Goal: Information Seeking & Learning: Learn about a topic

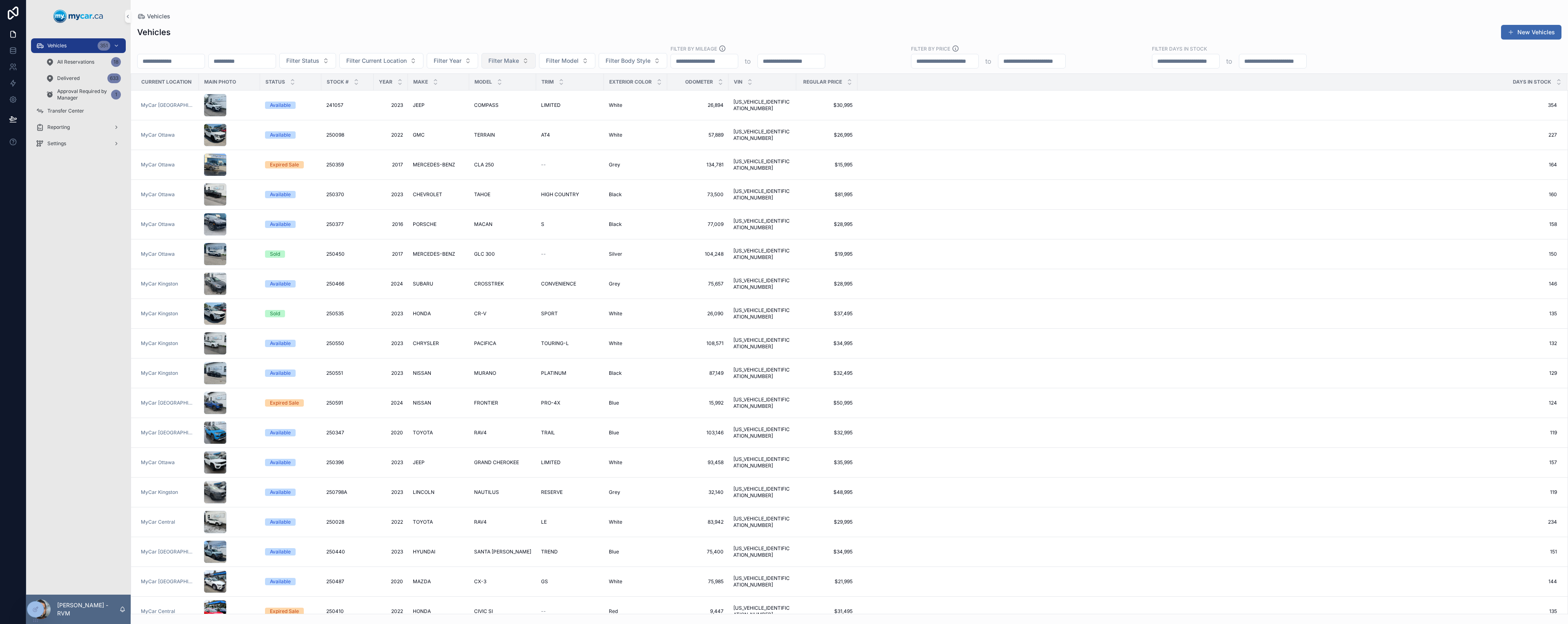
click at [519, 61] on span "Filter Make" at bounding box center [503, 61] width 30 height 8
click at [564, 97] on div "BMW" at bounding box center [567, 94] width 98 height 13
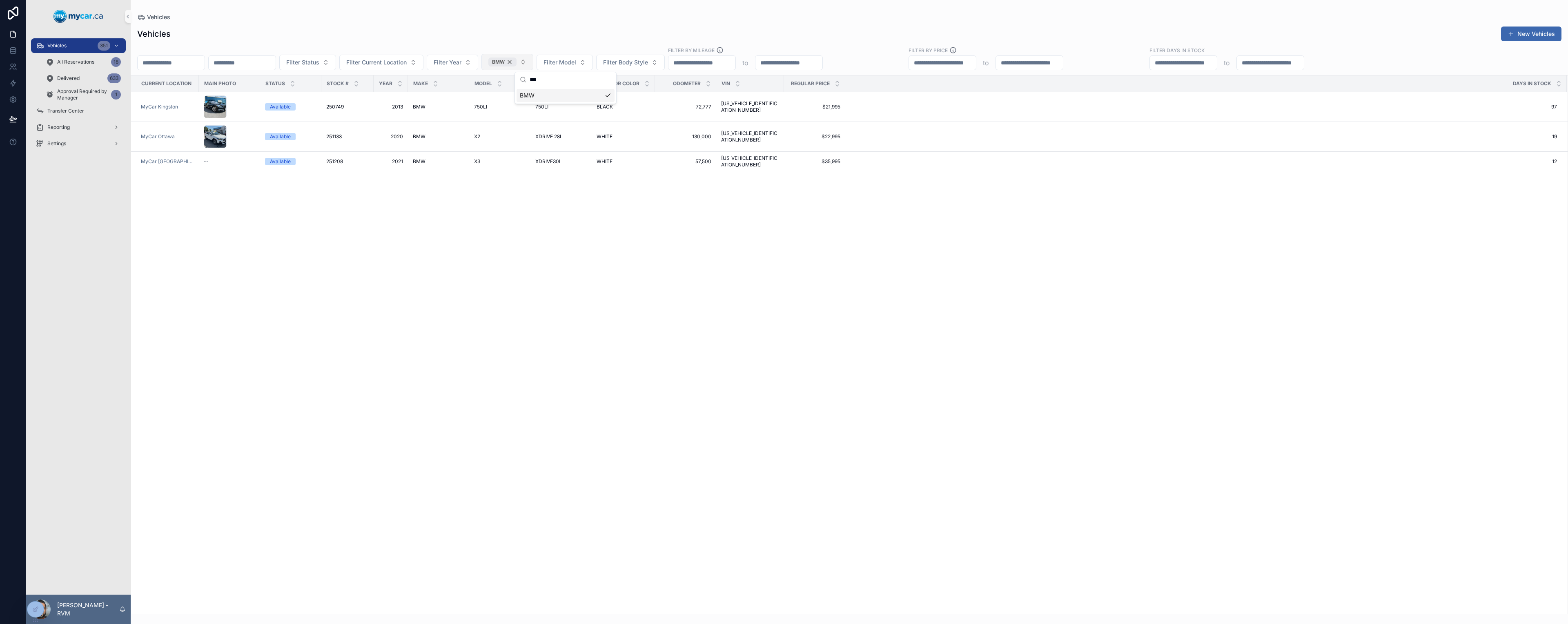
click at [516, 62] on div "BMW" at bounding box center [502, 61] width 28 height 9
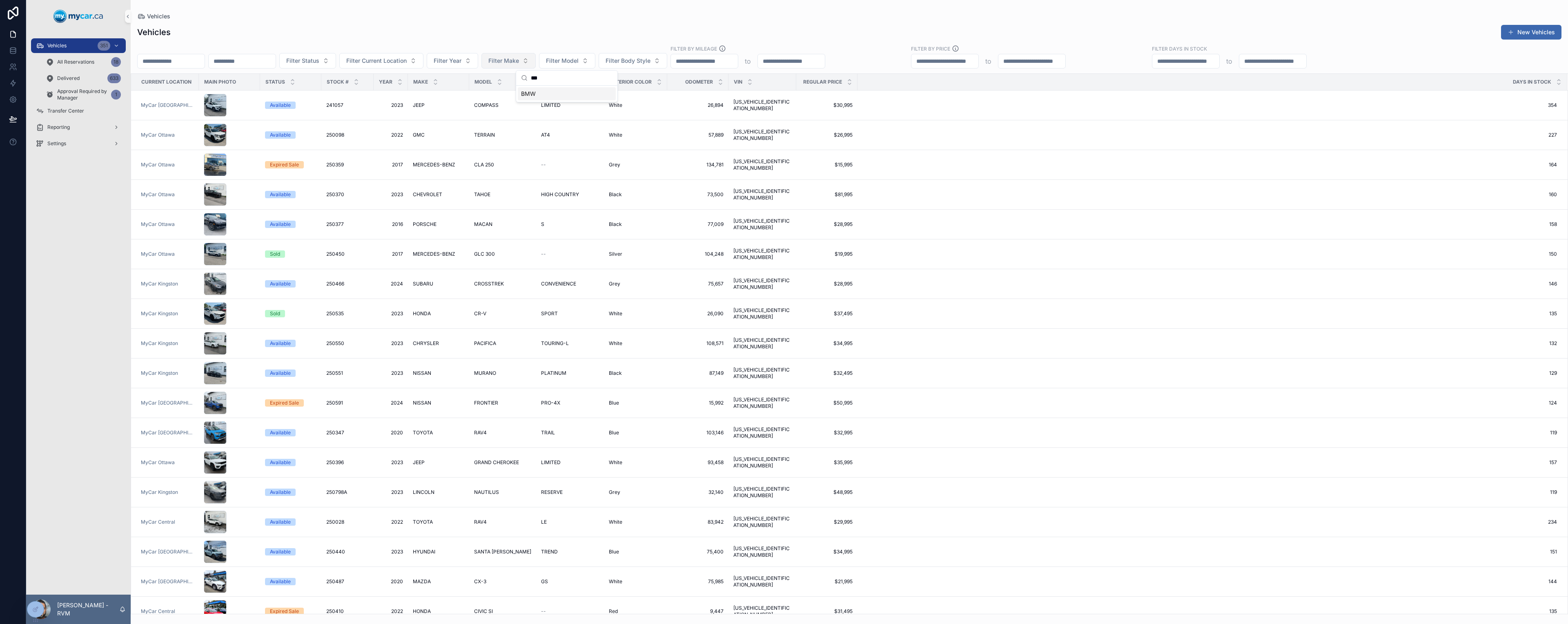
drag, startPoint x: 557, startPoint y: 79, endPoint x: 492, endPoint y: 78, distance: 65.0
click at [492, 78] on div "Vehicles 351 All Reservations 18 Delivered 633 Approval Required by Manager 1 T…" at bounding box center [797, 312] width 1542 height 624
type input "*"
type input "*****"
click at [549, 98] on div "MASERATI" at bounding box center [567, 94] width 98 height 13
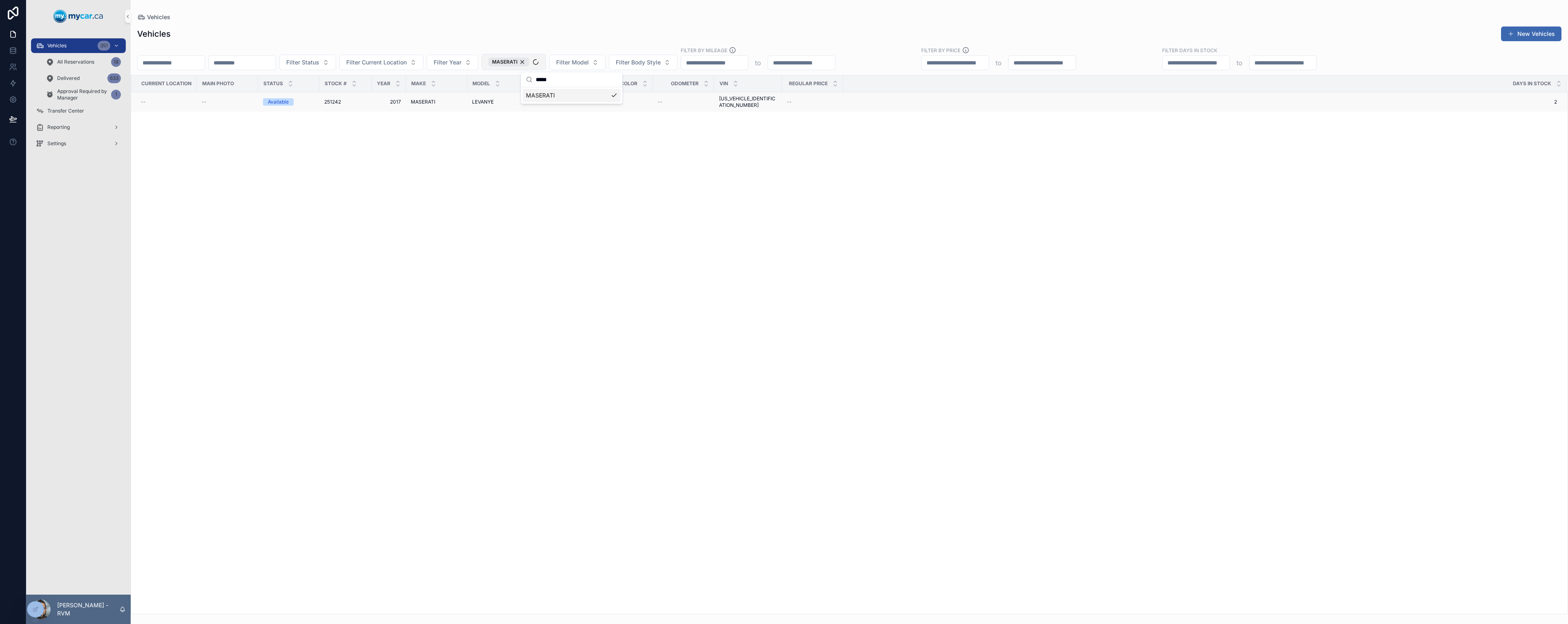
click at [406, 102] on td "MASERATI MASERATI" at bounding box center [436, 102] width 61 height 20
click at [529, 65] on div "MASERATI" at bounding box center [509, 61] width 41 height 9
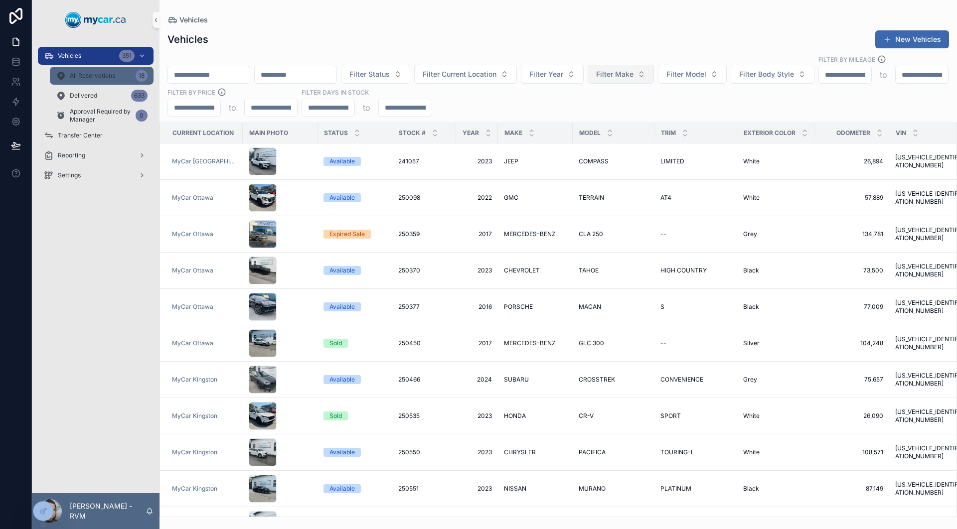
click at [86, 84] on link "All Reservations 18" at bounding box center [102, 76] width 104 height 18
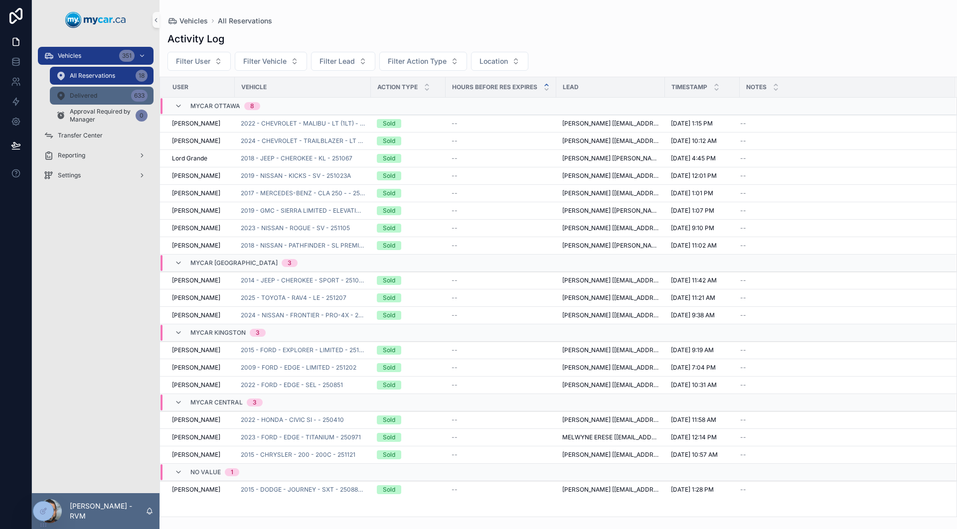
click at [93, 97] on span "Delivered" at bounding box center [83, 96] width 27 height 8
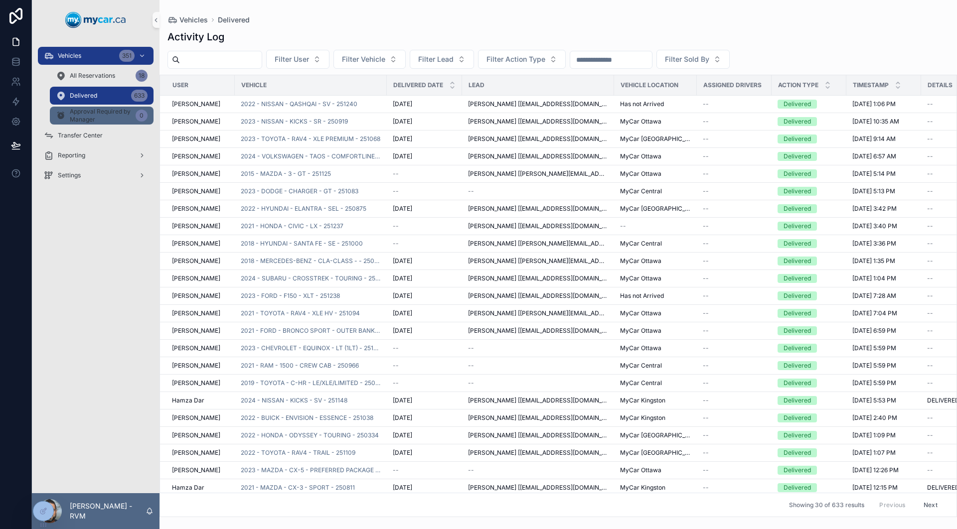
click at [110, 117] on span "Approval Required by Manager" at bounding box center [101, 116] width 62 height 16
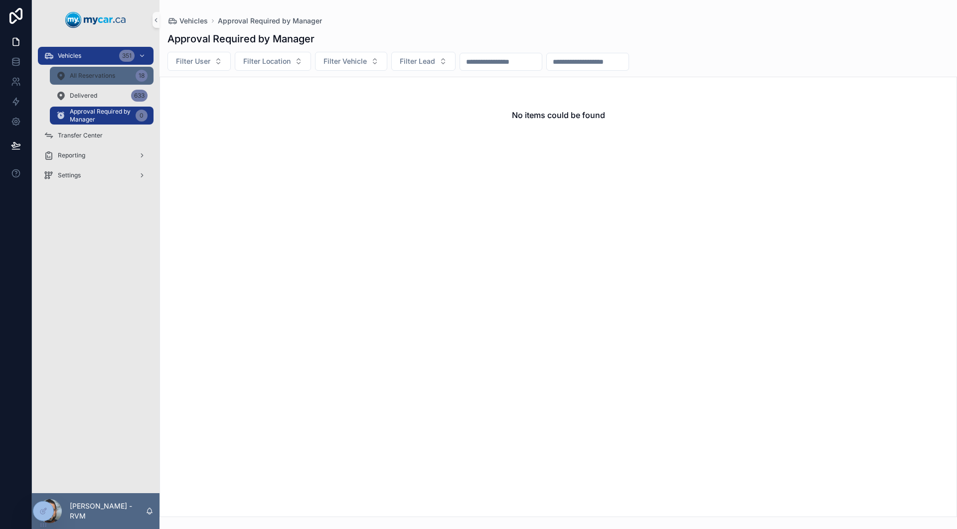
click at [99, 75] on span "All Reservations" at bounding box center [92, 76] width 45 height 8
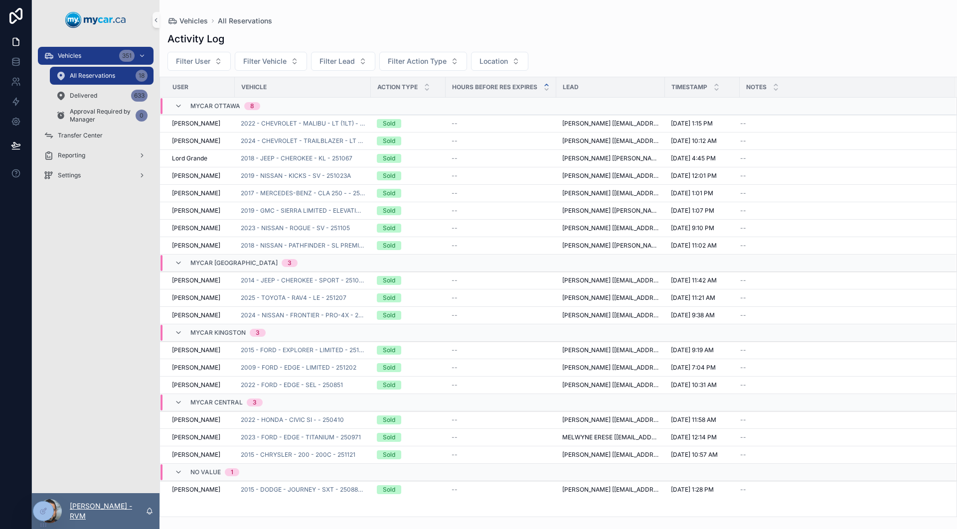
click at [102, 511] on p "[PERSON_NAME] - RVM" at bounding box center [108, 511] width 76 height 20
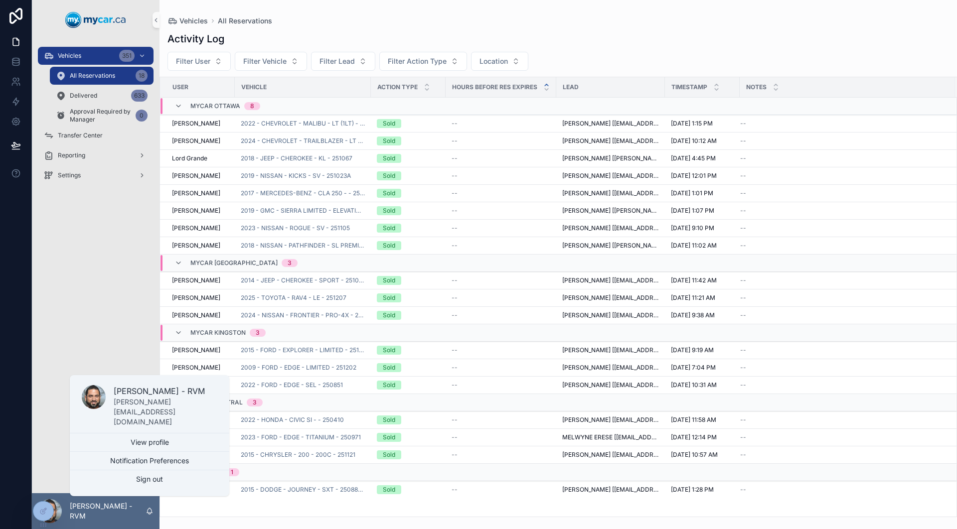
click at [103, 251] on div "Vehicles 351 All Reservations 18 Delivered 633 Approval Required by Manager 0 T…" at bounding box center [96, 266] width 128 height 453
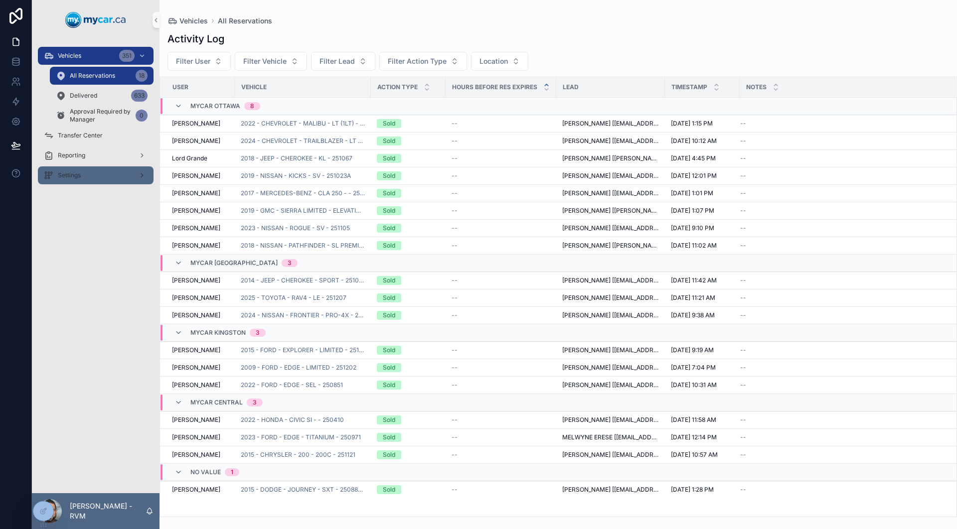
click at [79, 174] on span "Settings" at bounding box center [69, 175] width 23 height 8
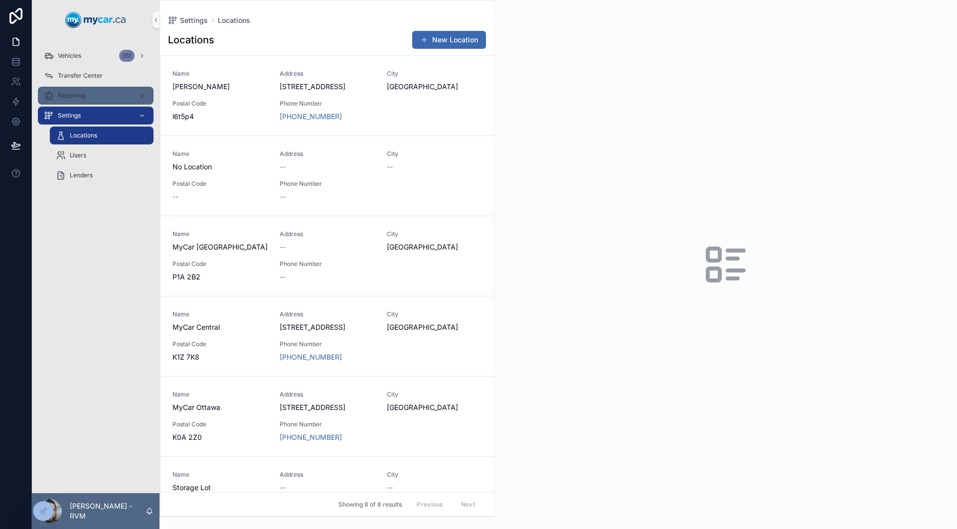
click at [75, 98] on span "Reporting" at bounding box center [71, 96] width 27 height 8
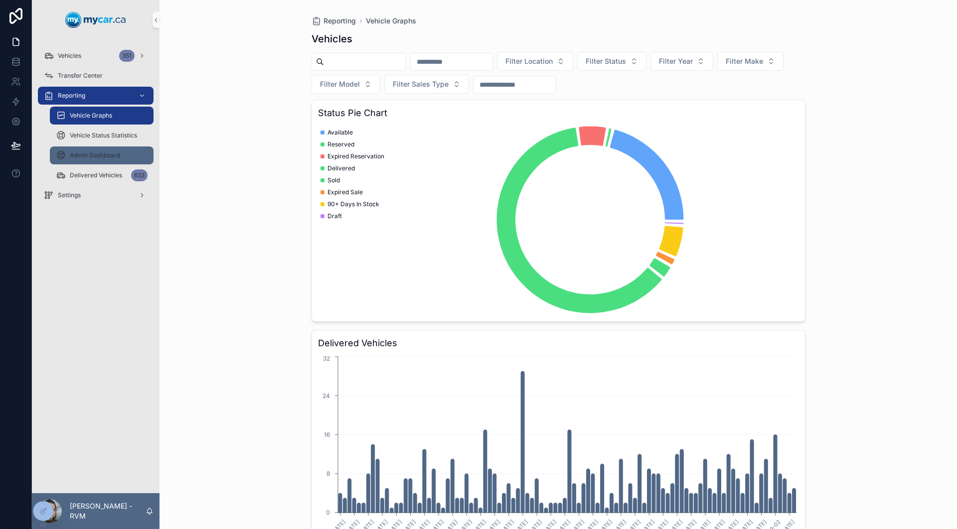
click at [101, 156] on span "Admin Dashboard" at bounding box center [95, 155] width 50 height 8
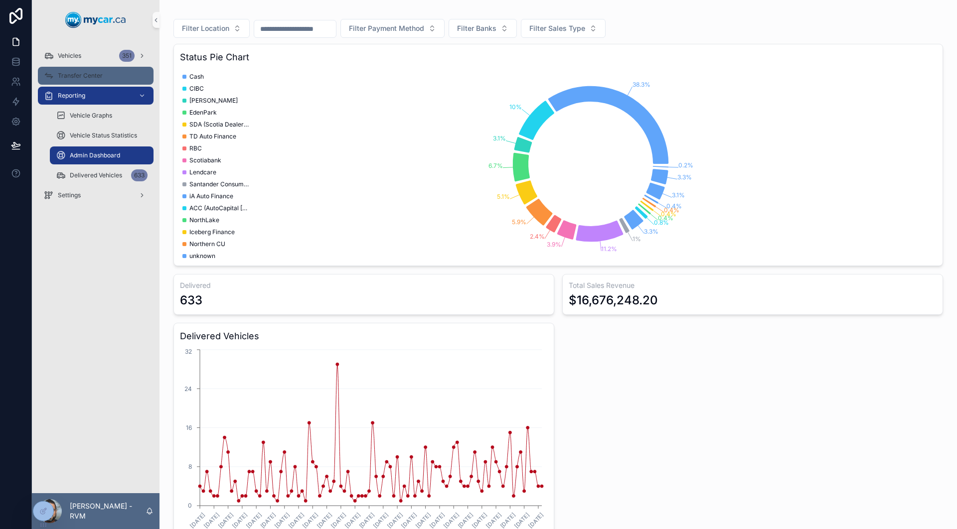
click at [71, 78] on span "Transfer Center" at bounding box center [80, 76] width 45 height 8
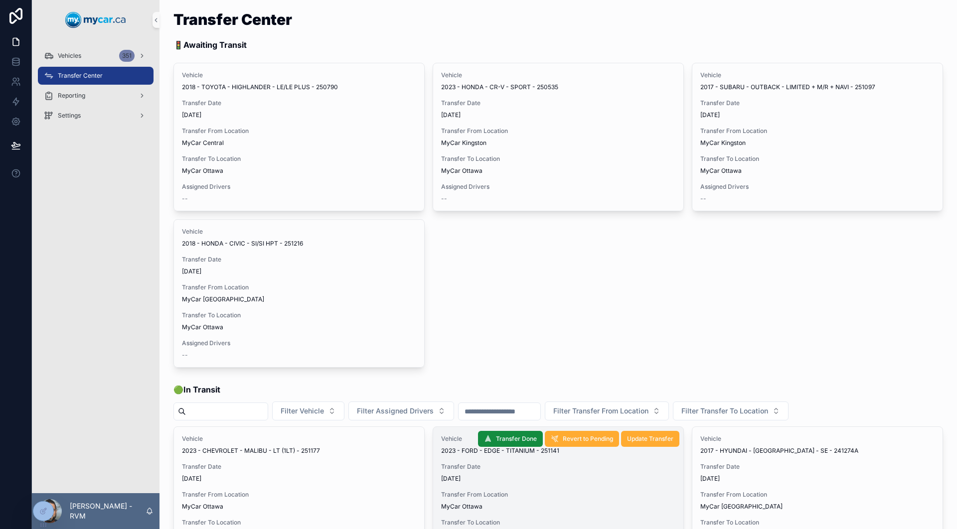
scroll to position [8, 0]
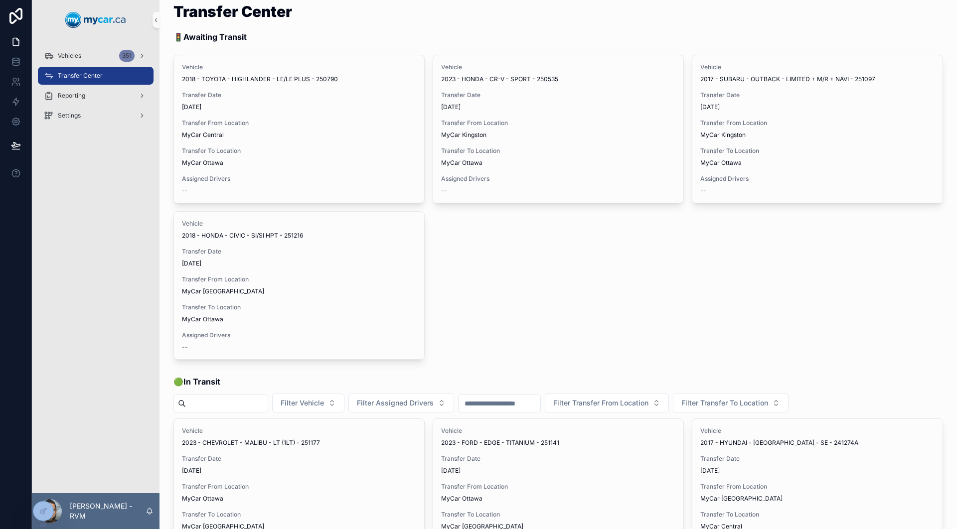
click at [77, 78] on span "Transfer Center" at bounding box center [80, 76] width 45 height 8
click at [77, 62] on div "Vehicles 351" at bounding box center [96, 56] width 104 height 16
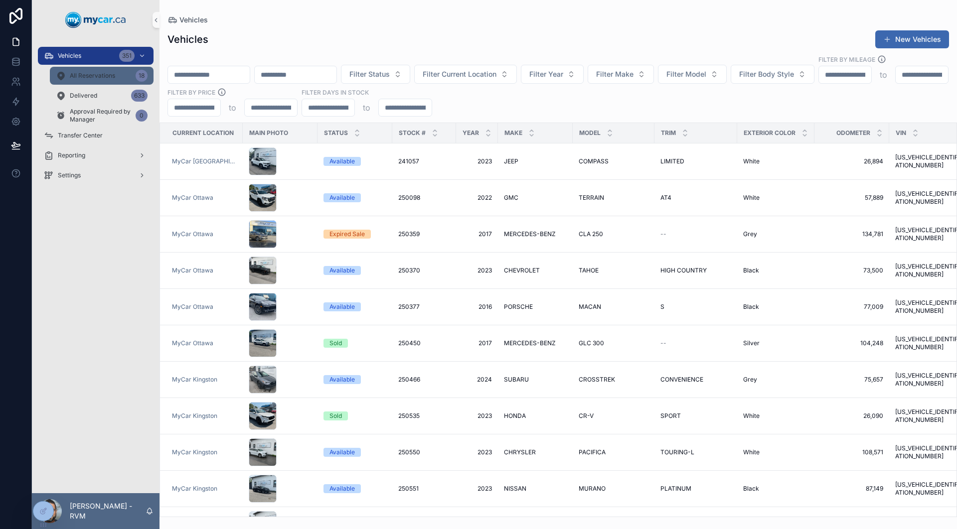
click at [104, 74] on span "All Reservations" at bounding box center [92, 76] width 45 height 8
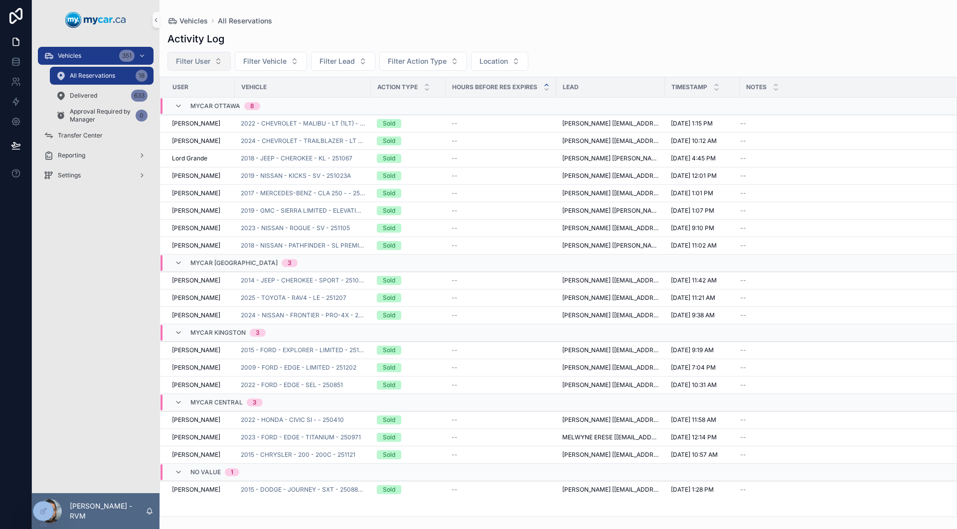
click at [200, 61] on span "Filter User" at bounding box center [193, 61] width 34 height 10
click at [277, 62] on span "Filter Vehicle" at bounding box center [264, 61] width 43 height 10
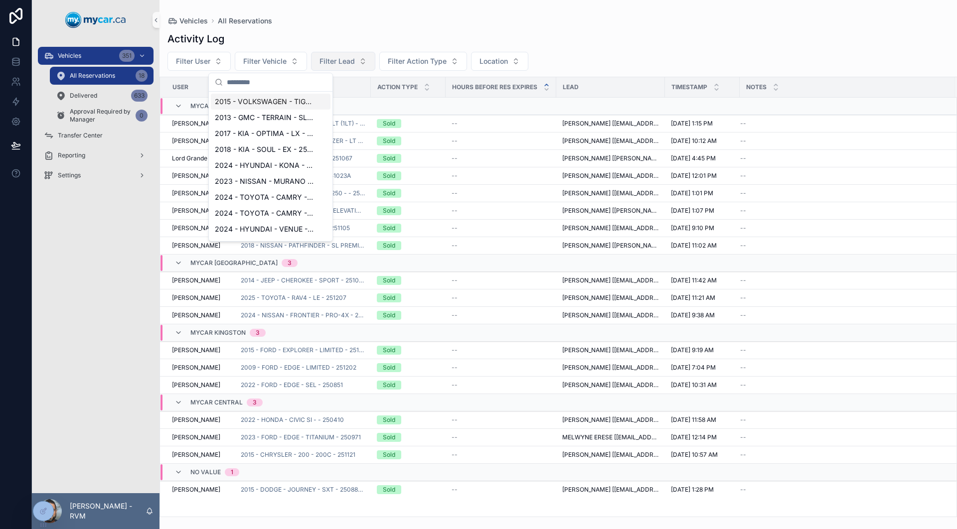
click at [349, 62] on span "Filter Lead" at bounding box center [336, 61] width 35 height 10
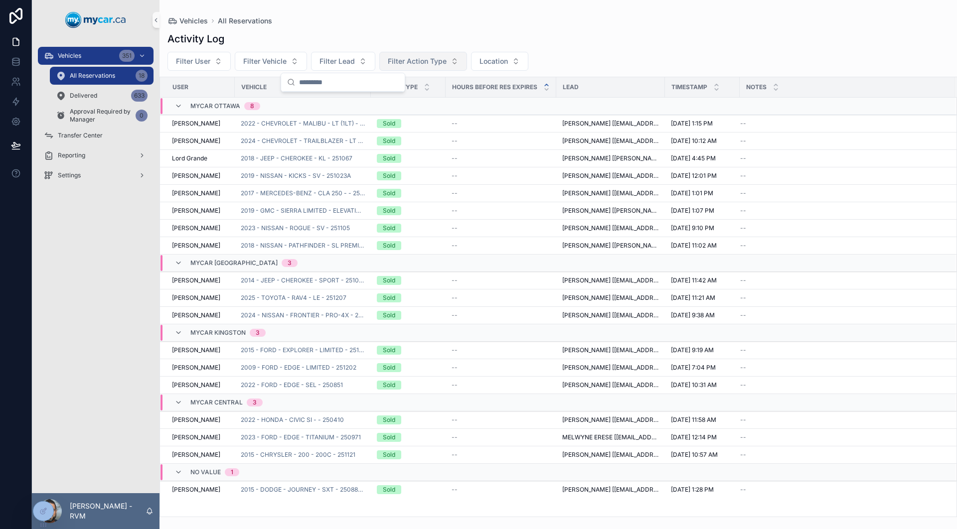
click at [399, 60] on span "Filter Action Type" at bounding box center [417, 61] width 59 height 10
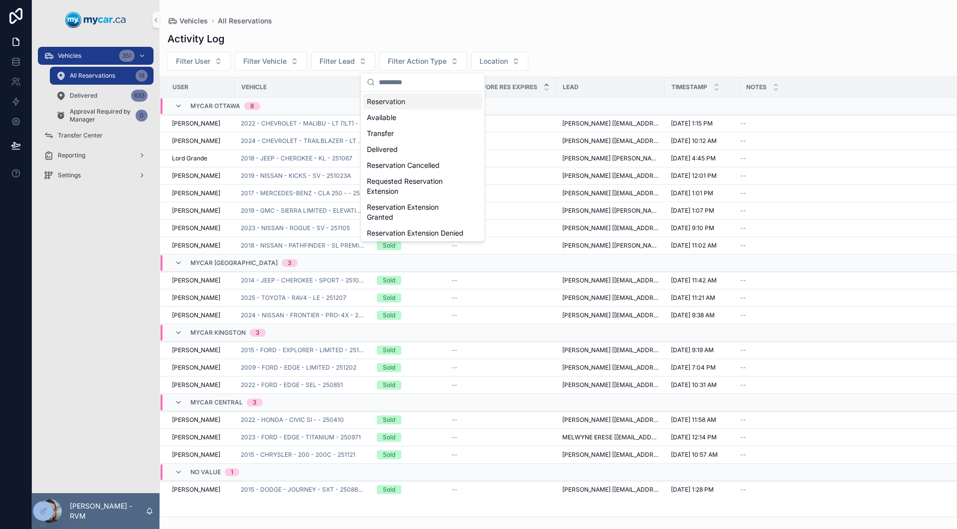
click at [399, 105] on div "Reservation" at bounding box center [423, 102] width 120 height 16
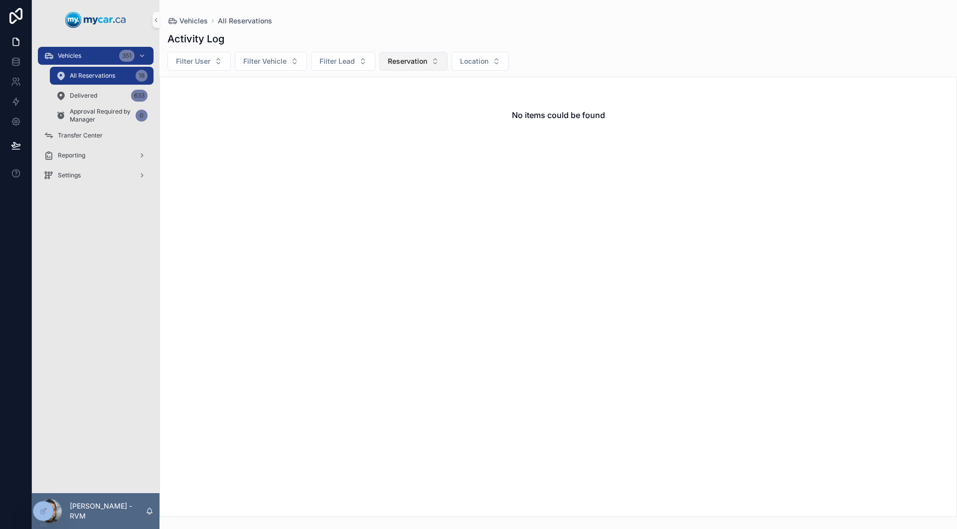
click at [403, 57] on span "Reservation" at bounding box center [407, 61] width 39 height 10
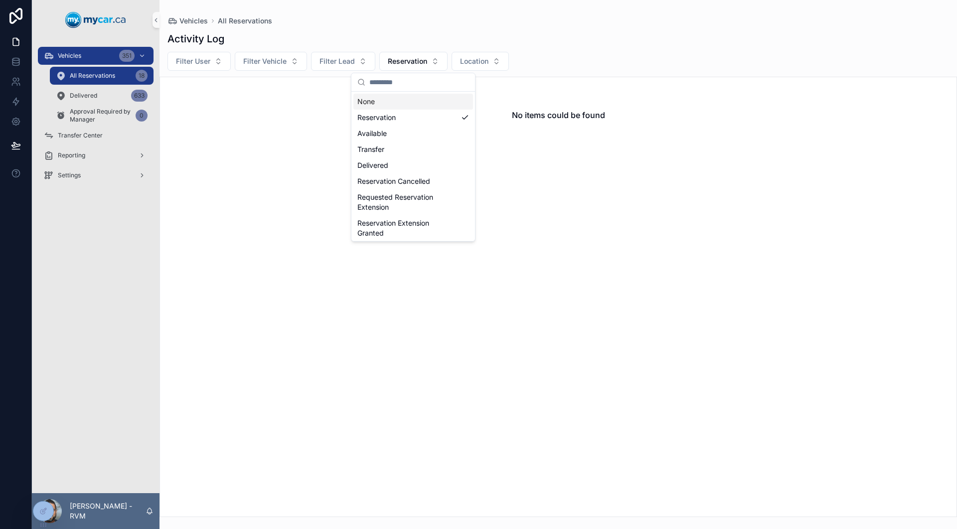
click at [340, 357] on div "No items could be found" at bounding box center [557, 297] width 797 height 441
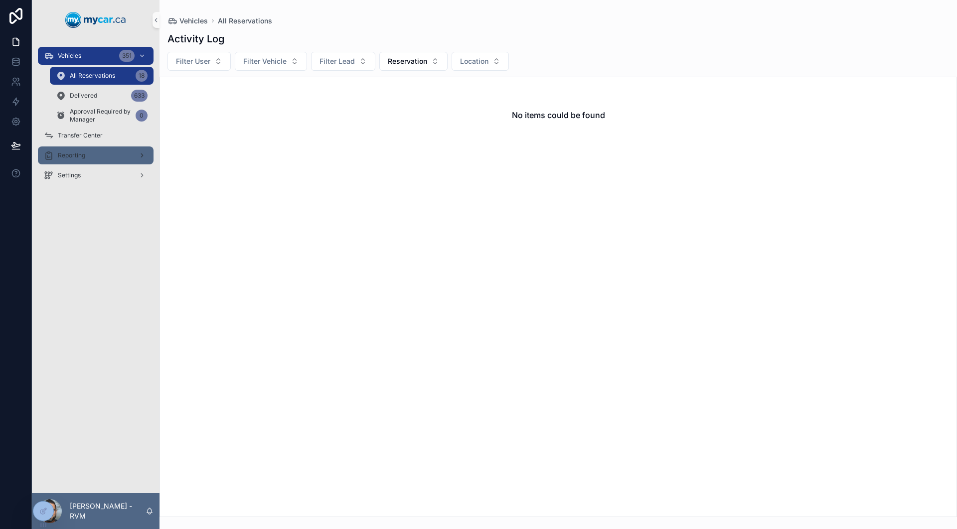
click at [99, 156] on div "Reporting" at bounding box center [96, 156] width 104 height 16
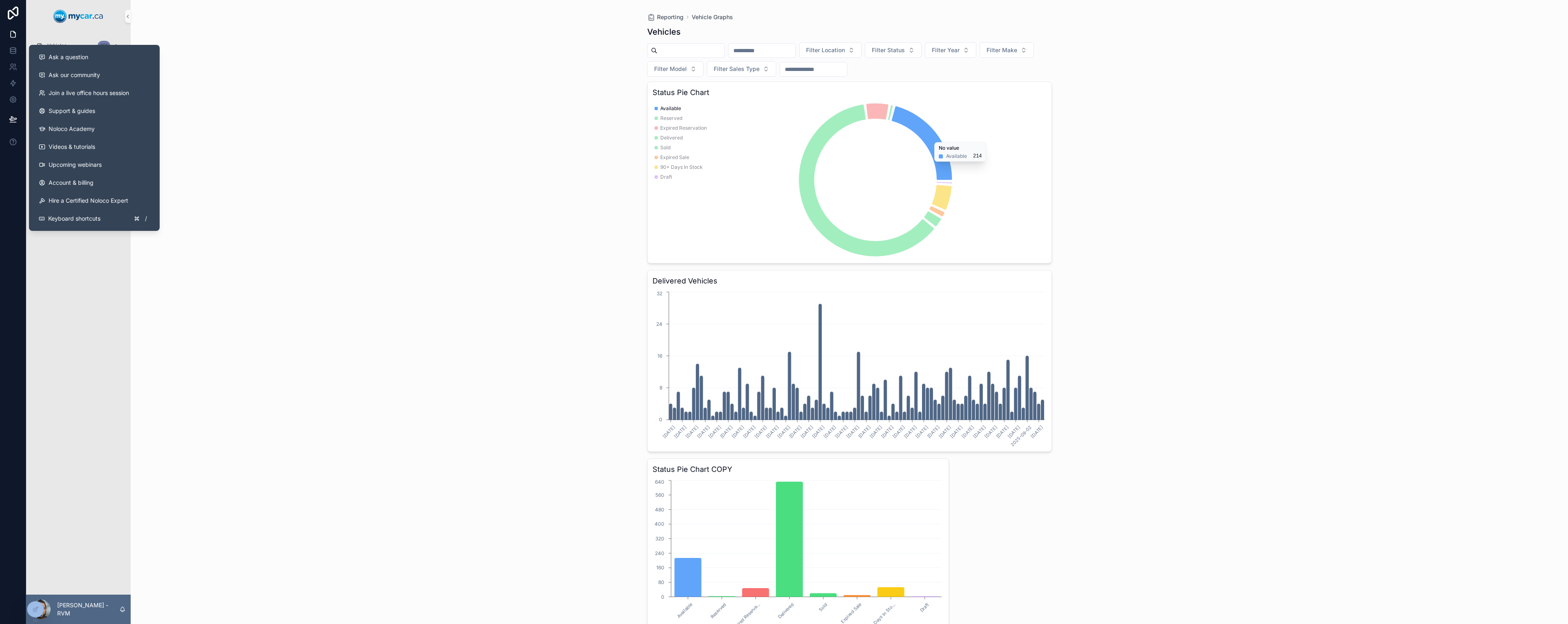
click at [274, 132] on div "Reporting Vehicle Graphs Vehicles Filter Location Filter Status Filter Year Fil…" at bounding box center [849, 312] width 1437 height 624
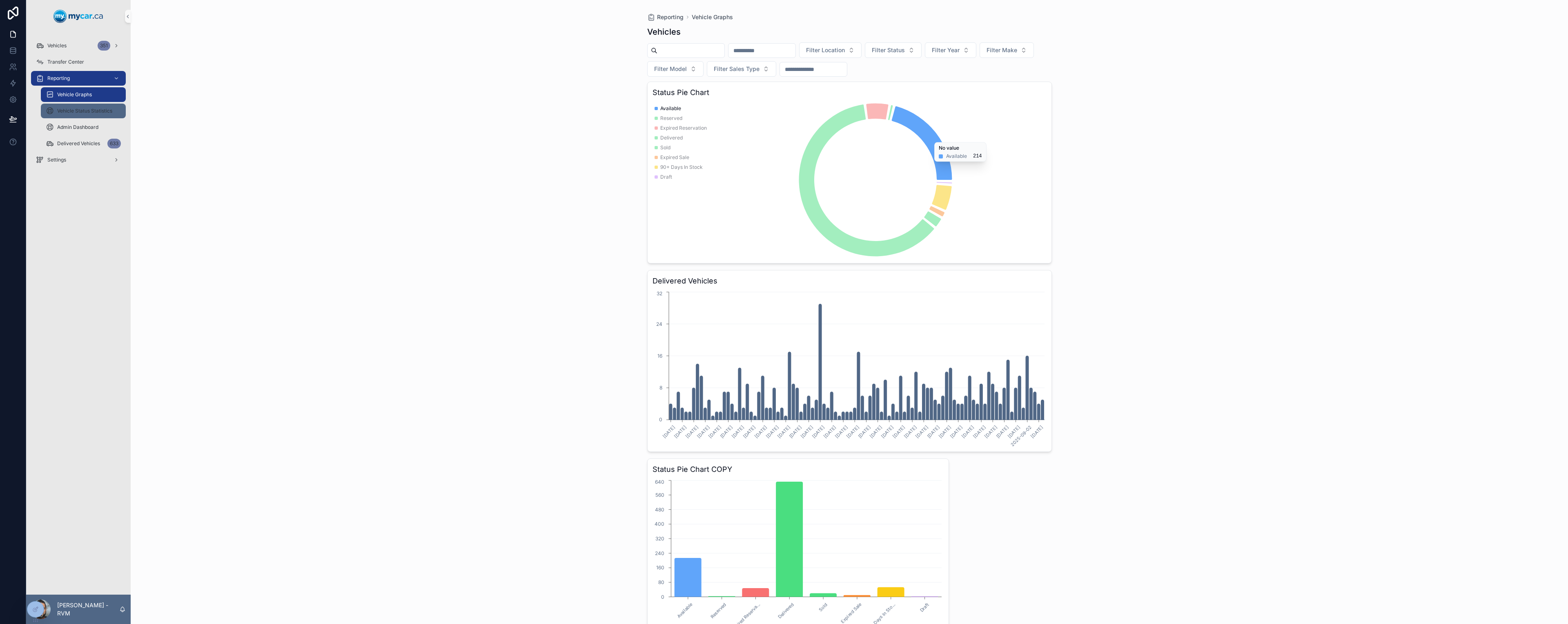
click at [87, 115] on div "Vehicle Status Statistics" at bounding box center [84, 111] width 75 height 13
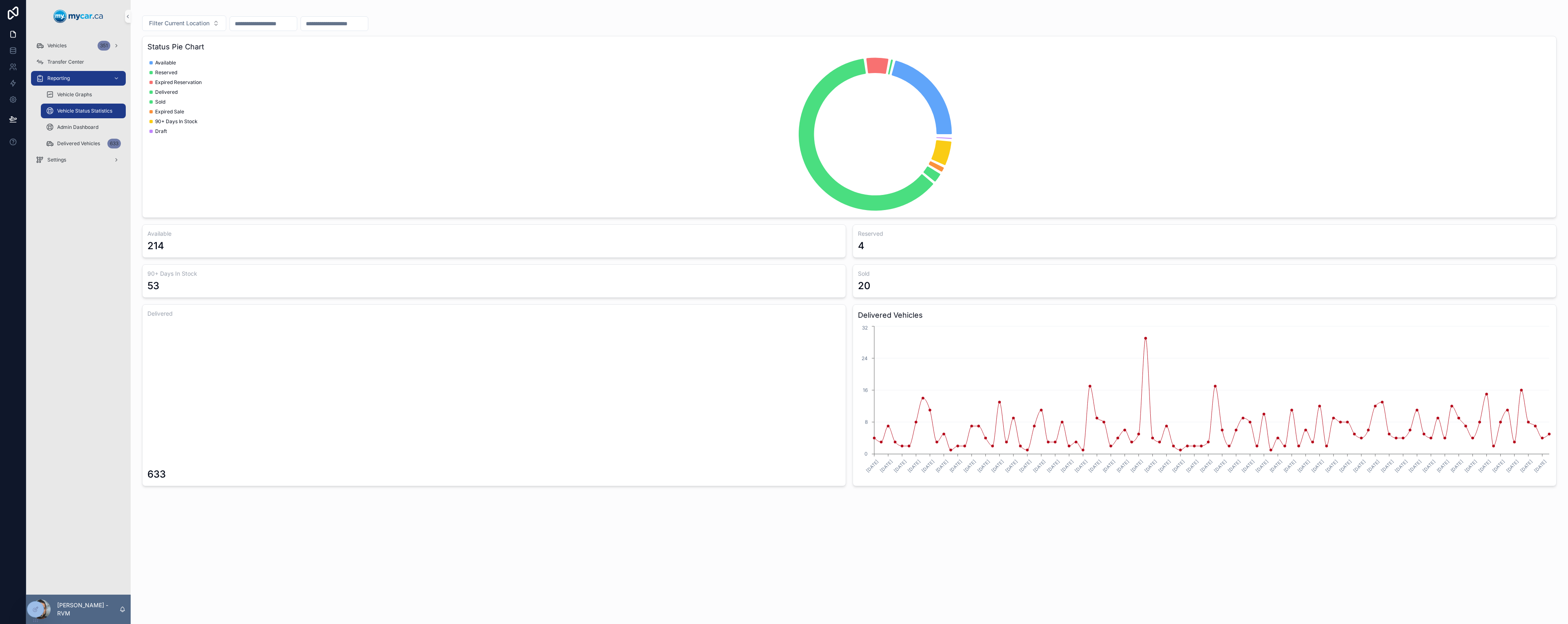
click at [84, 136] on div "Delivered Vehicles 633" at bounding box center [84, 143] width 95 height 16
click at [86, 131] on div "Admin Dashboard" at bounding box center [84, 128] width 75 height 13
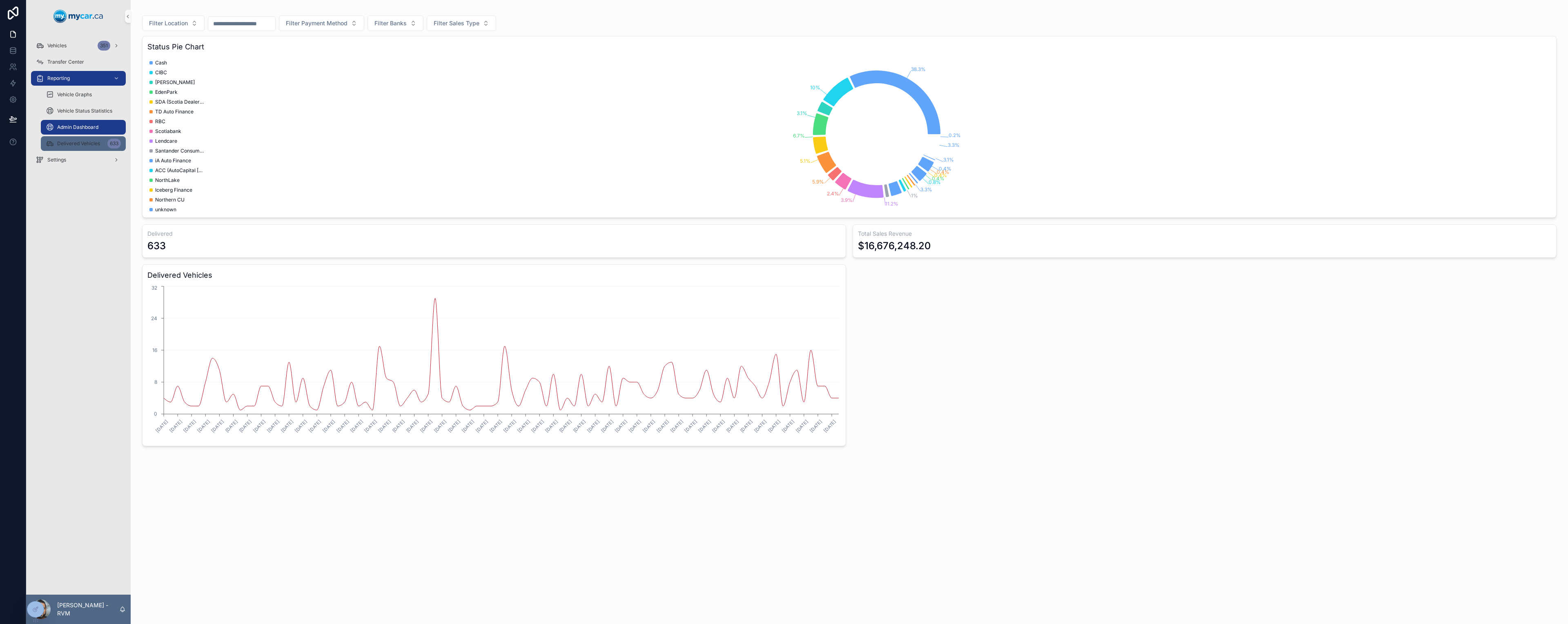
click at [79, 145] on span "Delivered Vehicles" at bounding box center [79, 143] width 43 height 7
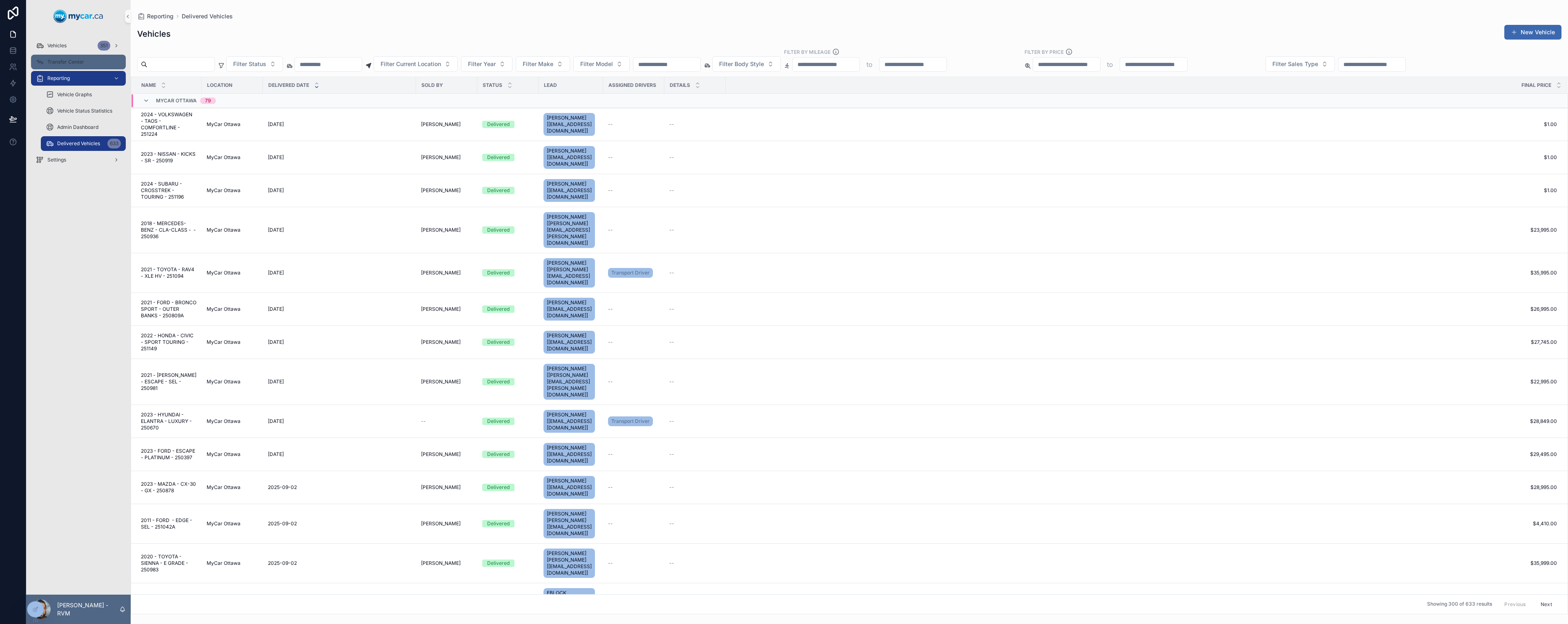
click at [69, 65] on span "Transfer Center" at bounding box center [66, 62] width 37 height 7
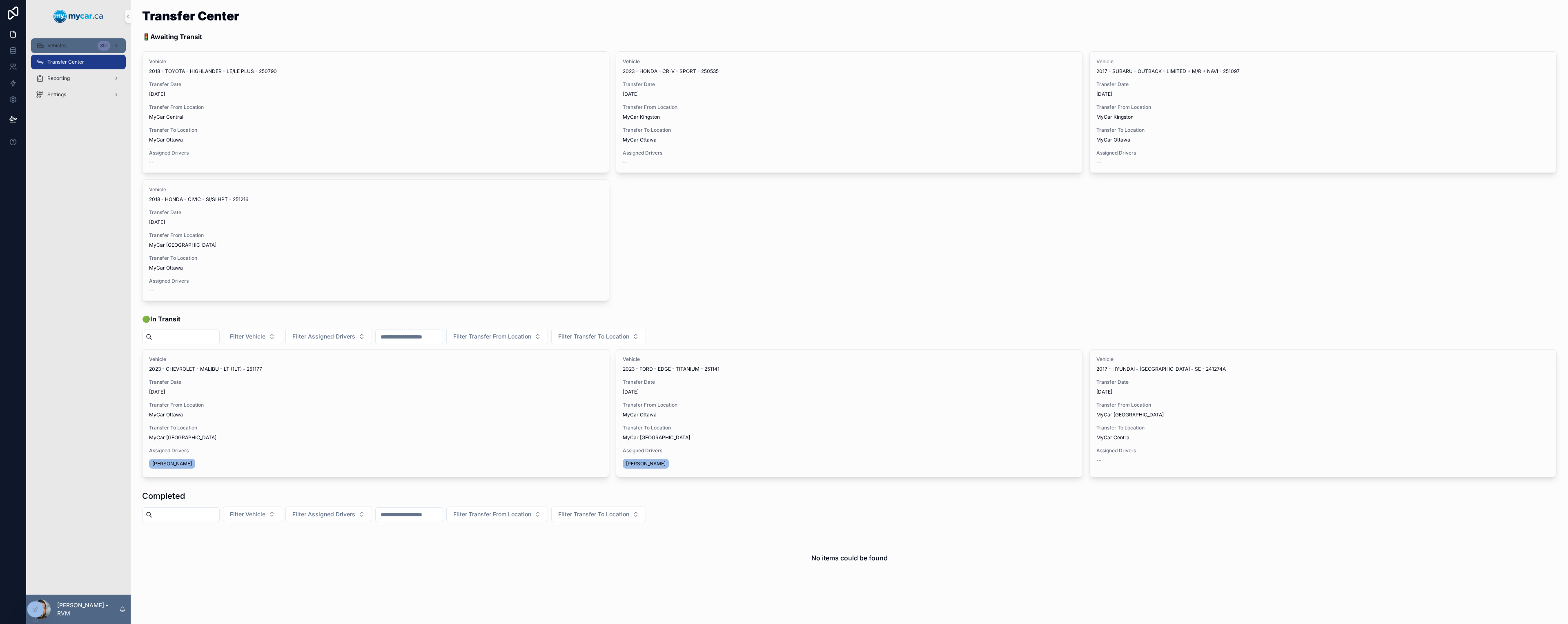
click at [50, 45] on span "Vehicles" at bounding box center [57, 46] width 19 height 7
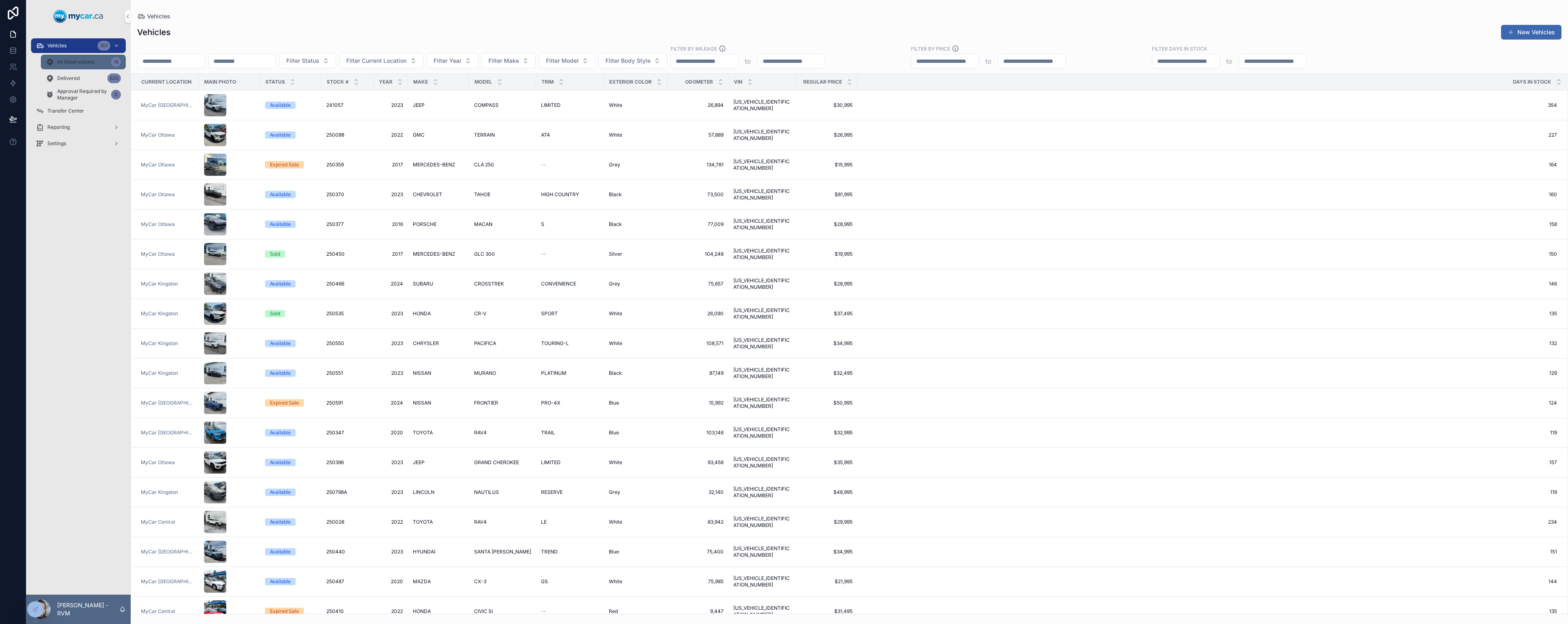
click at [82, 62] on span "All Reservations" at bounding box center [75, 62] width 37 height 7
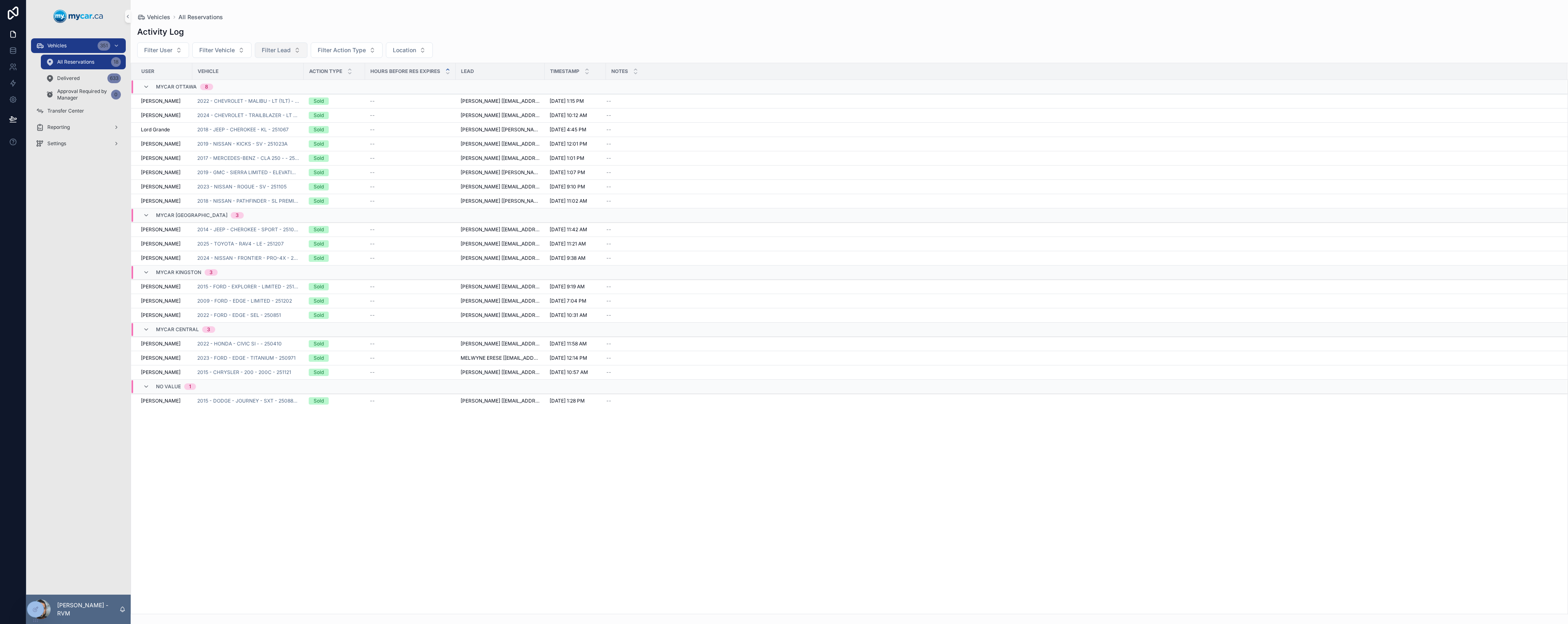
click at [287, 54] on span "Filter Lead" at bounding box center [275, 50] width 29 height 8
click at [343, 51] on span "Filter Action Type" at bounding box center [342, 50] width 48 height 8
click at [338, 87] on div "Reservation" at bounding box center [347, 84] width 98 height 13
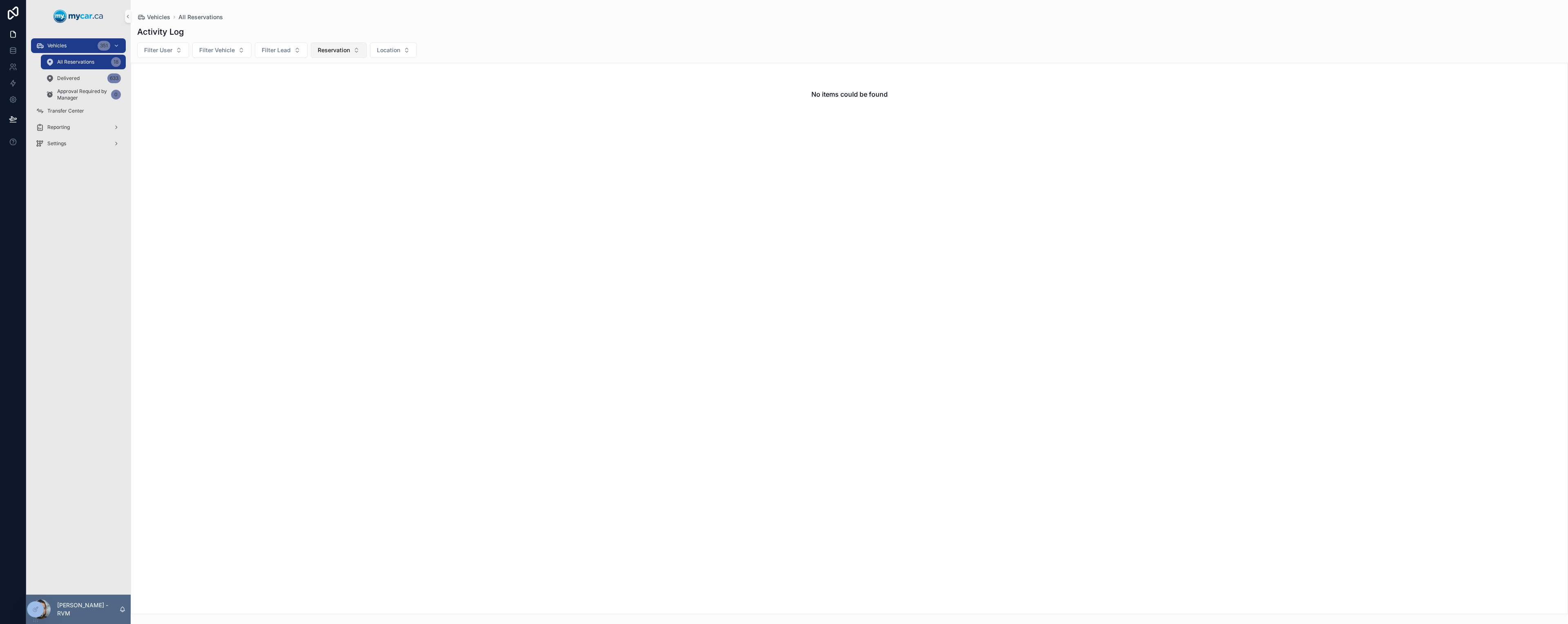
click at [336, 46] on button "Reservation" at bounding box center [338, 50] width 56 height 16
click at [324, 150] on div "Reservation Cancelled" at bounding box center [338, 148] width 98 height 13
click at [351, 53] on span "Reservation Cancelled" at bounding box center [348, 50] width 61 height 8
click at [329, 180] on div "Test Drive" at bounding box center [353, 176] width 98 height 13
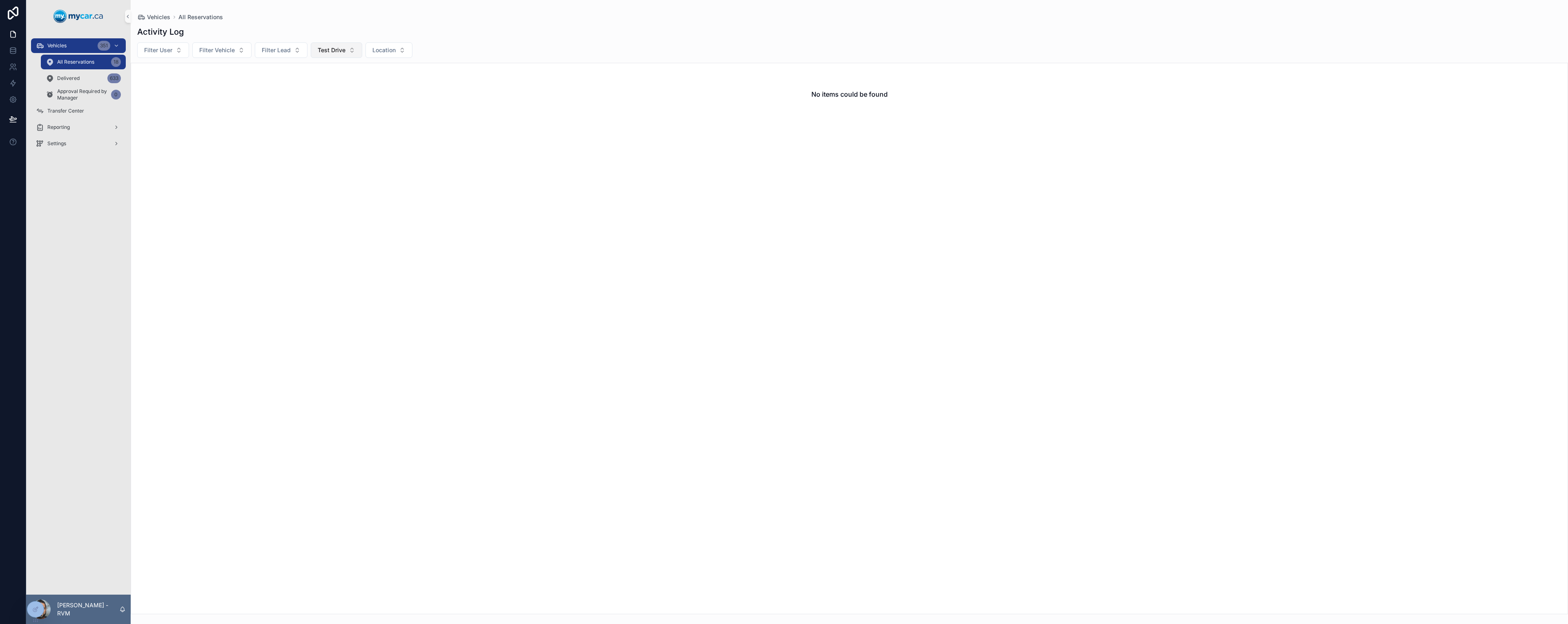
click at [333, 53] on span "Test Drive" at bounding box center [332, 50] width 28 height 8
click at [337, 191] on div "Reservation Expired" at bounding box center [336, 189] width 98 height 13
click at [352, 52] on span "Reservation Expired" at bounding box center [345, 50] width 55 height 8
click at [364, 84] on div "None" at bounding box center [350, 84] width 98 height 13
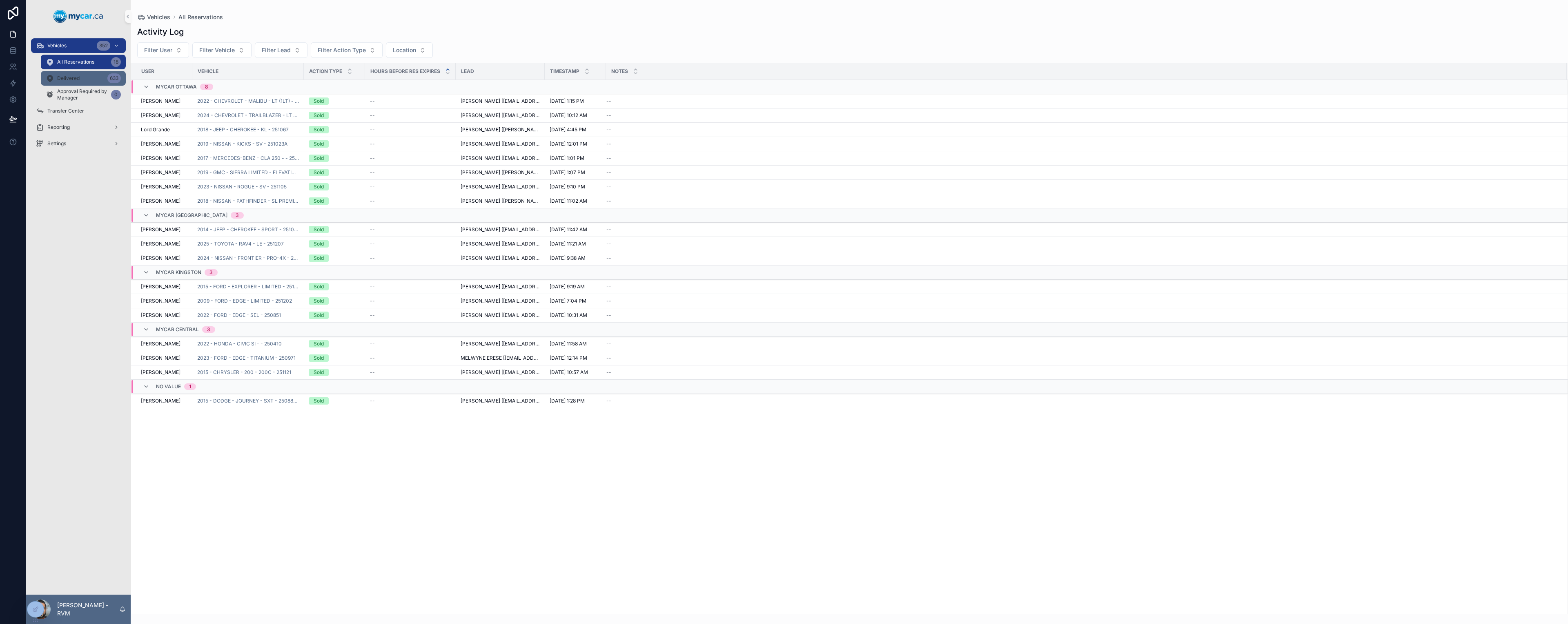
click at [71, 77] on span "Delivered" at bounding box center [68, 79] width 22 height 7
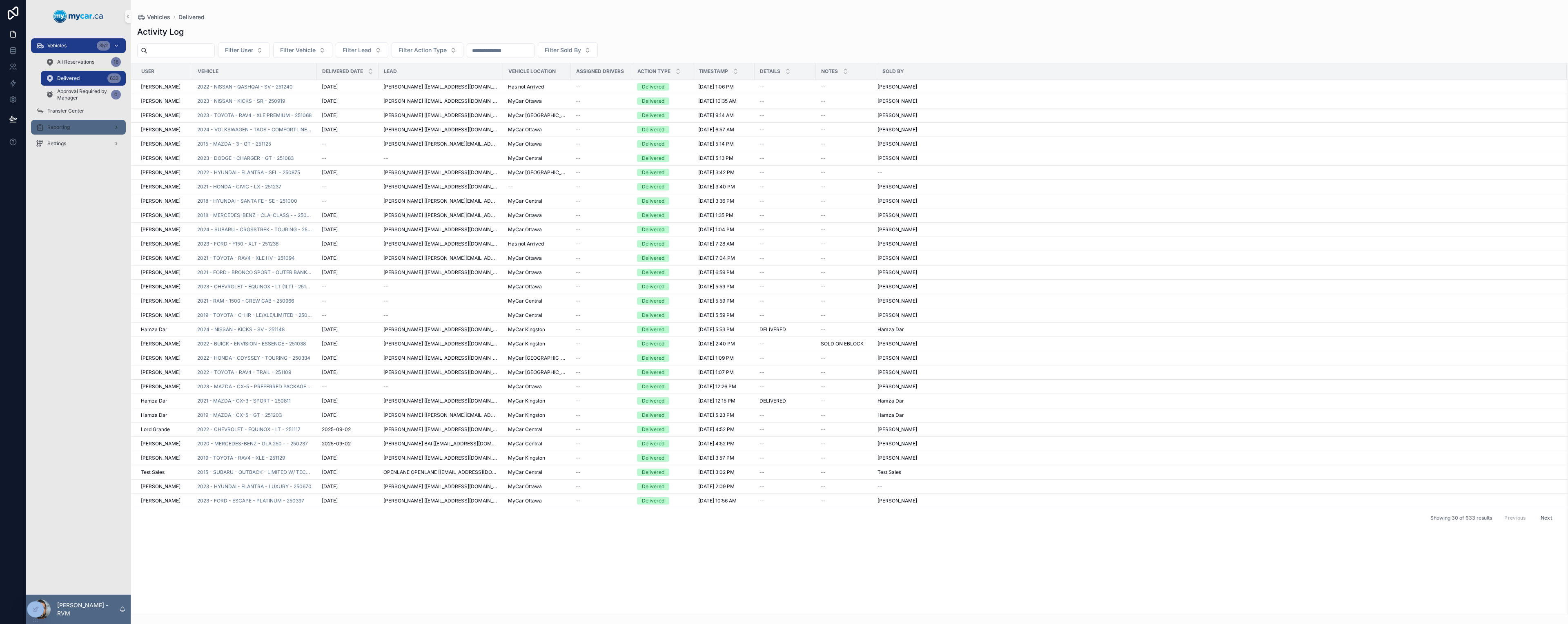
click at [75, 122] on div "Reporting" at bounding box center [79, 128] width 85 height 13
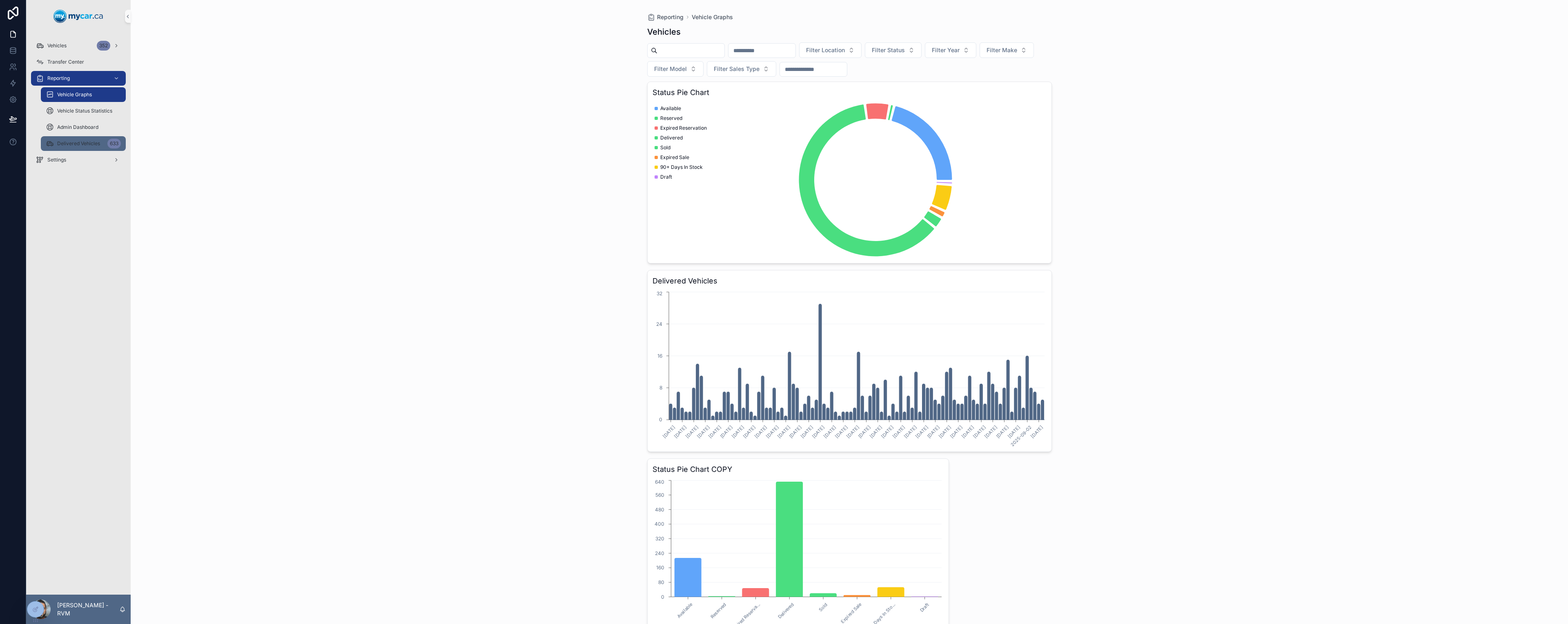
click at [91, 147] on div "Delivered Vehicles 633" at bounding box center [84, 143] width 75 height 13
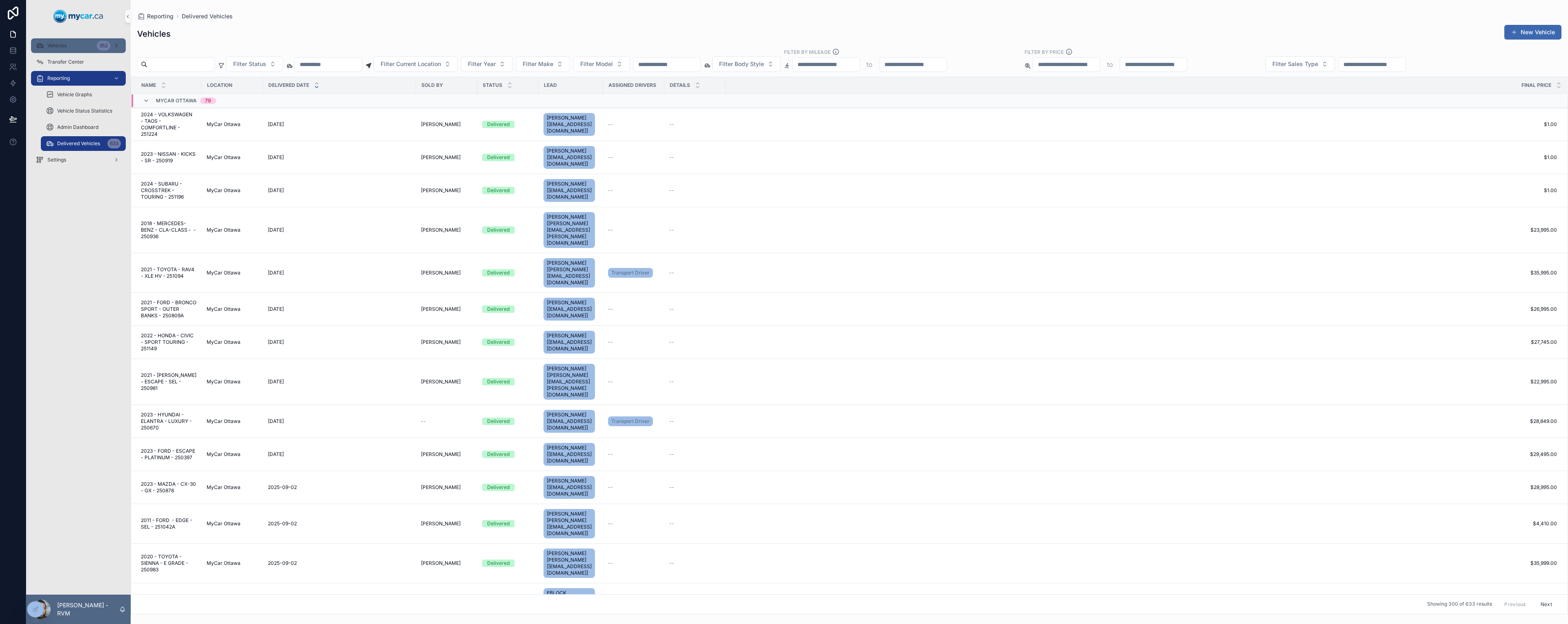
click at [75, 45] on div "Vehicles 352" at bounding box center [79, 46] width 85 height 13
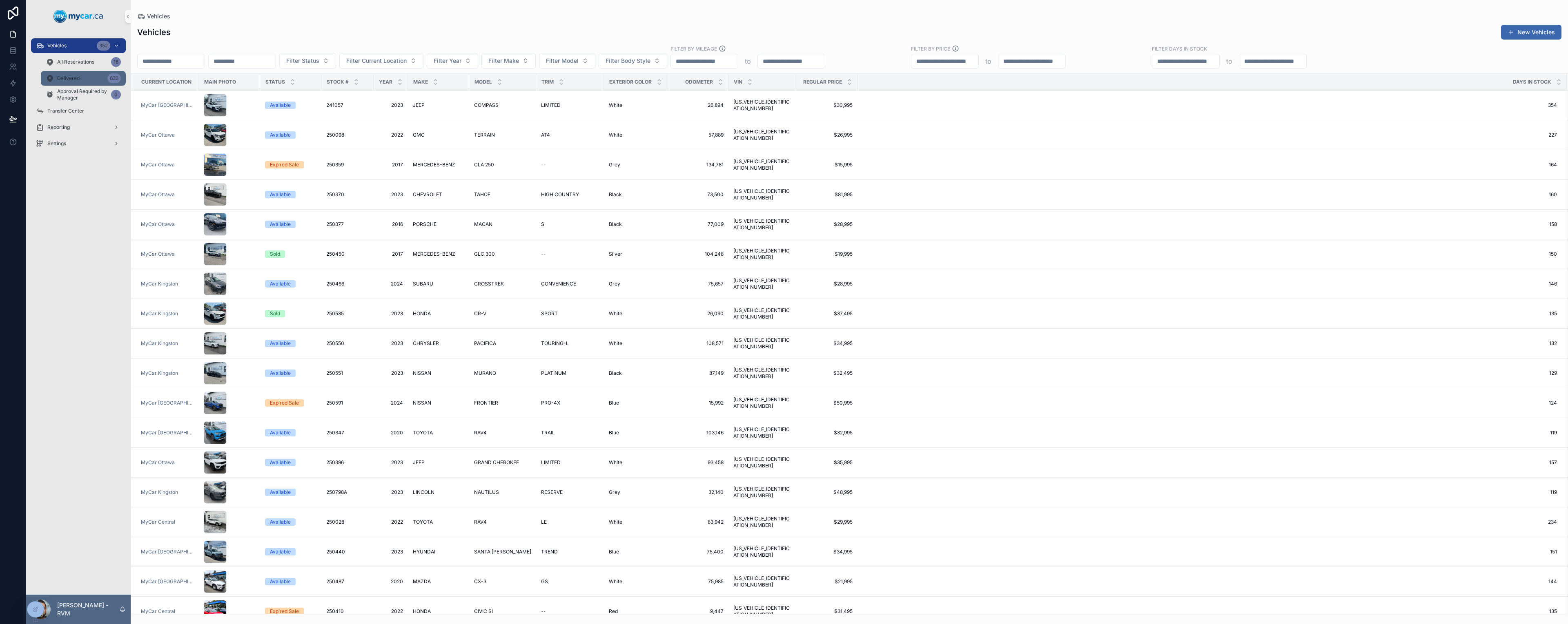
click at [79, 78] on span "Delivered" at bounding box center [68, 79] width 22 height 7
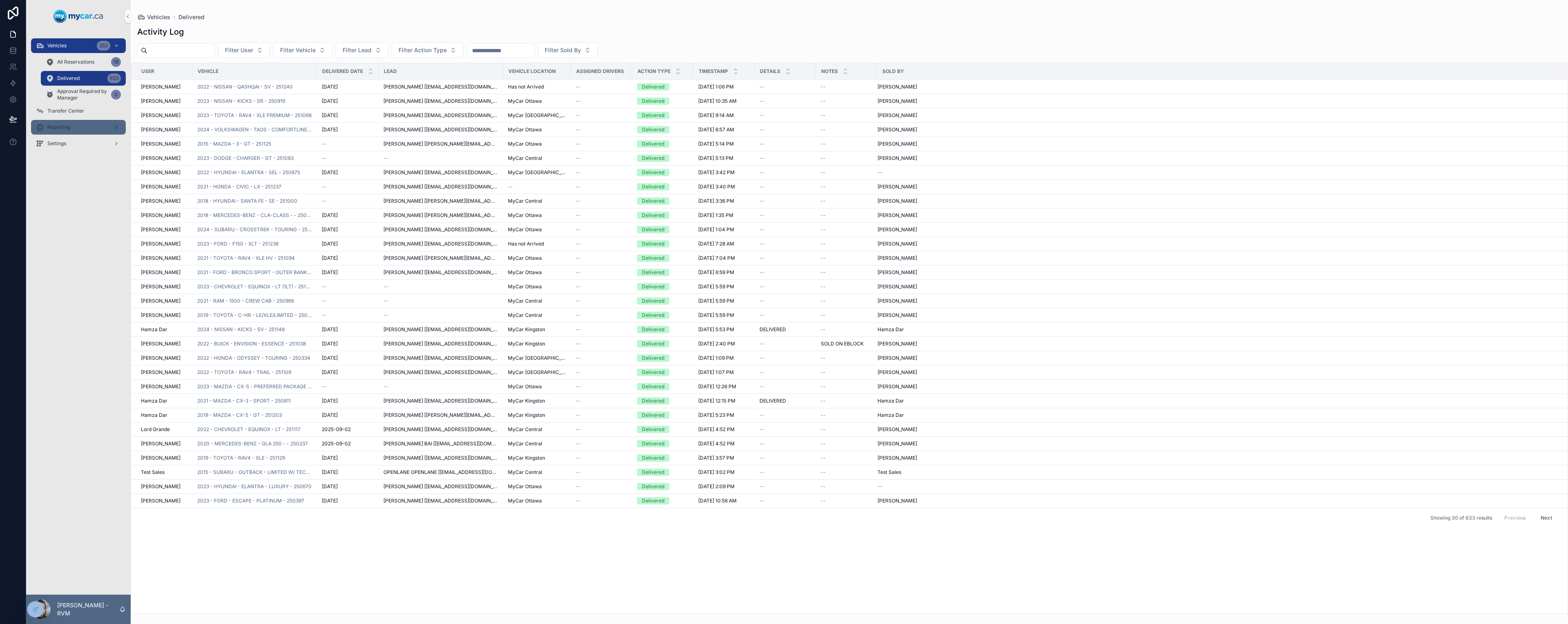
click at [63, 130] on div "Reporting" at bounding box center [79, 128] width 85 height 13
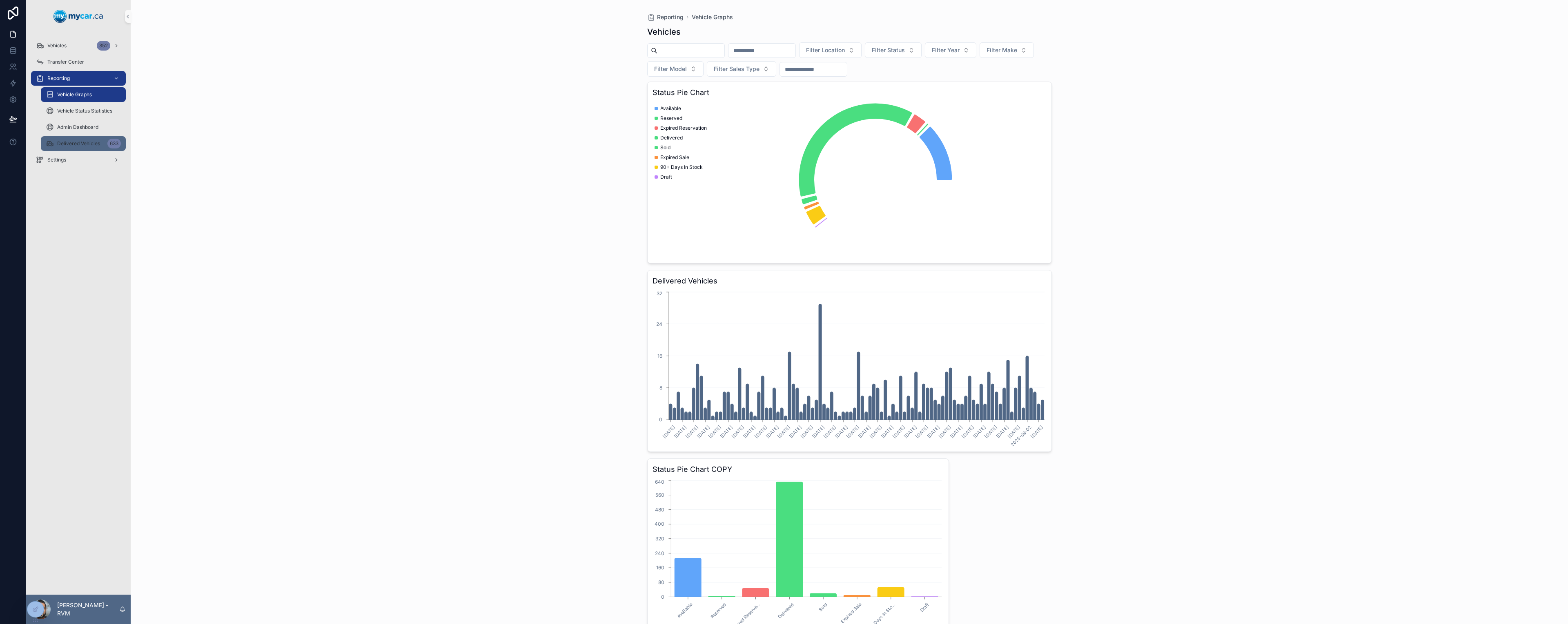
click at [86, 148] on div "Delivered Vehicles 633" at bounding box center [84, 143] width 75 height 13
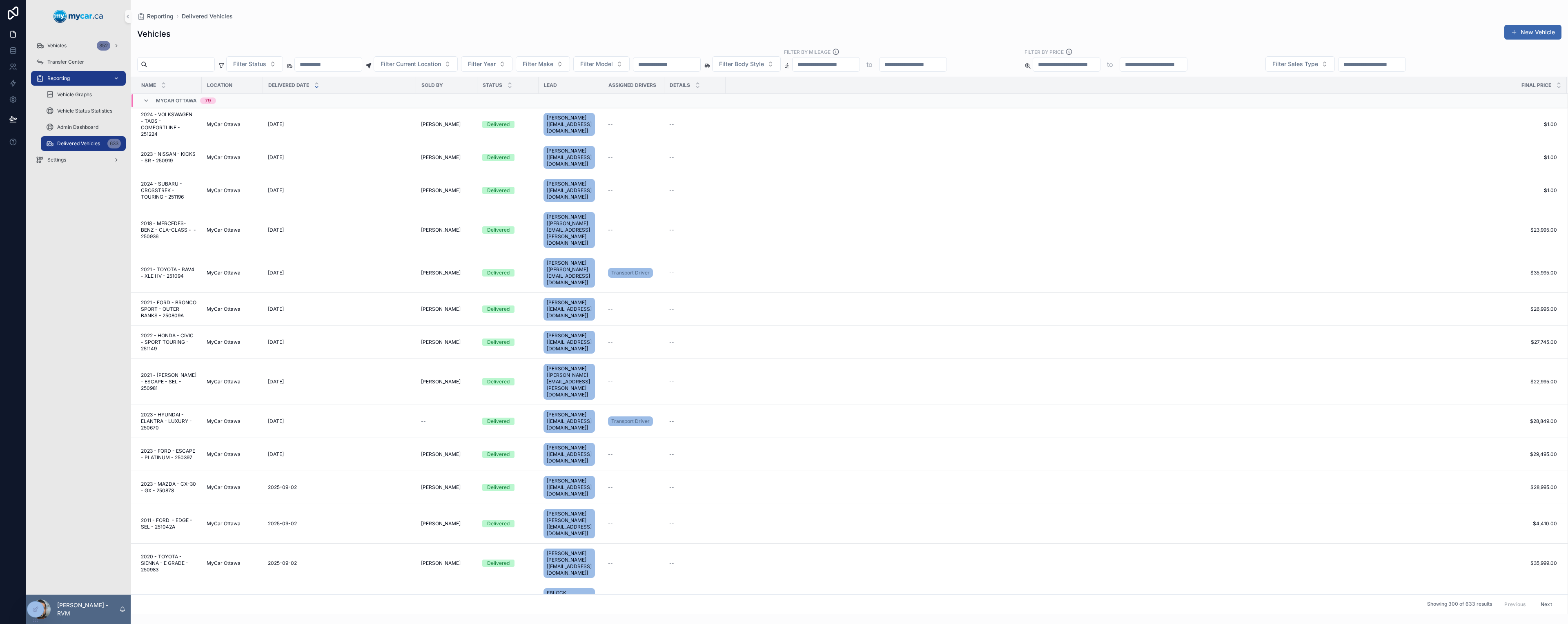
click at [69, 77] on span "Reporting" at bounding box center [58, 79] width 22 height 7
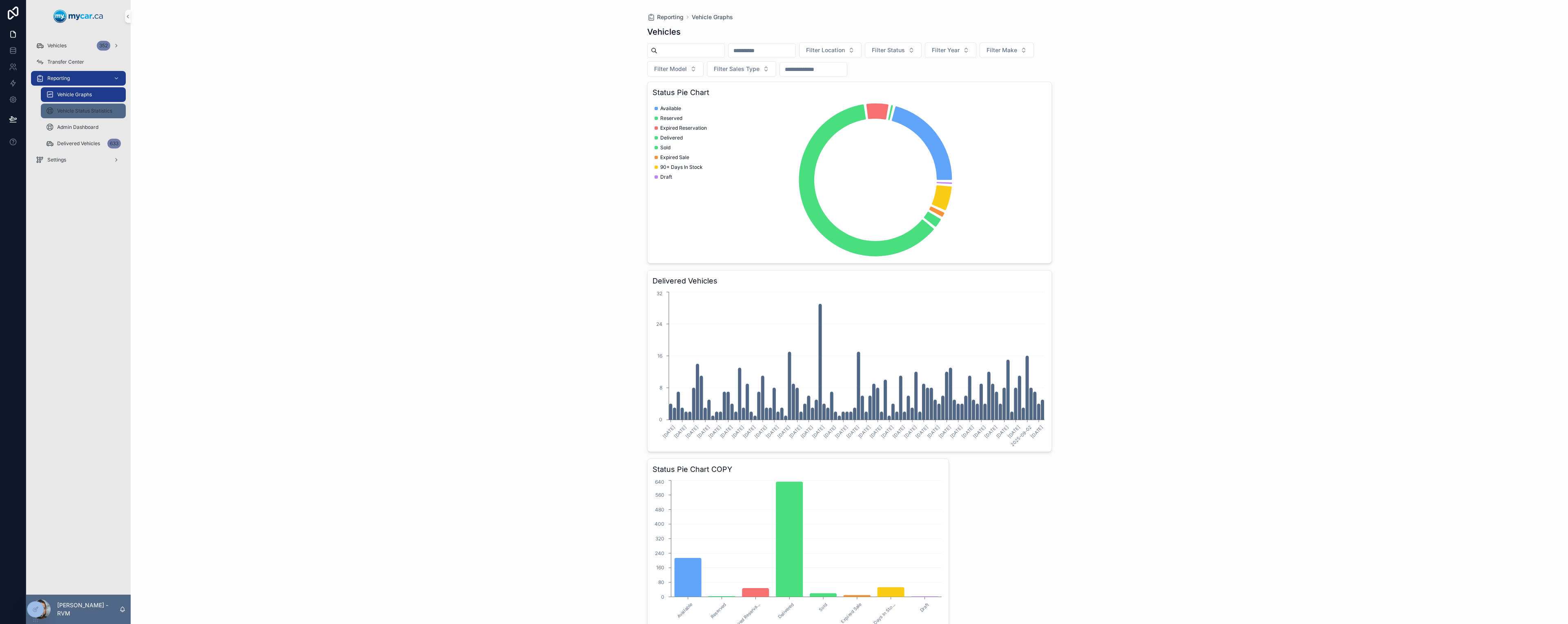
click at [71, 114] on span "Vehicle Status Statistics" at bounding box center [84, 111] width 55 height 7
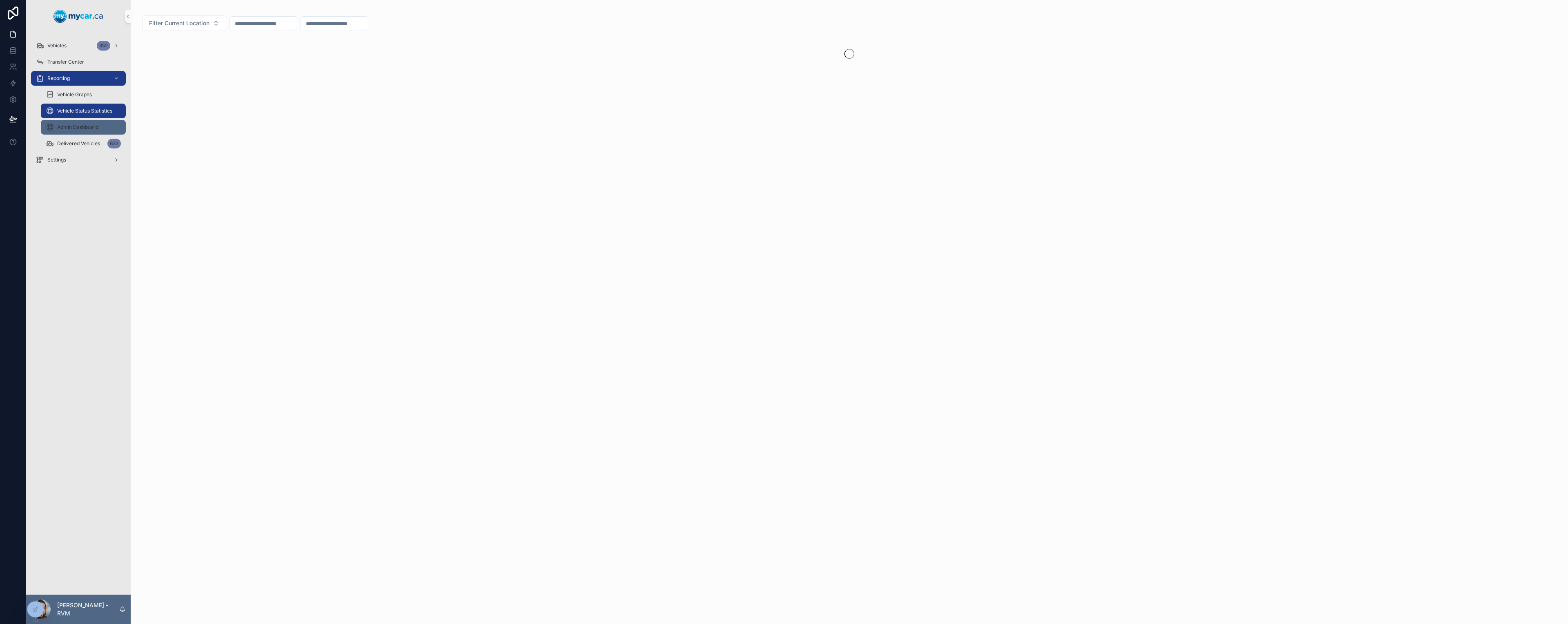
click at [73, 128] on span "Admin Dashboard" at bounding box center [78, 127] width 41 height 7
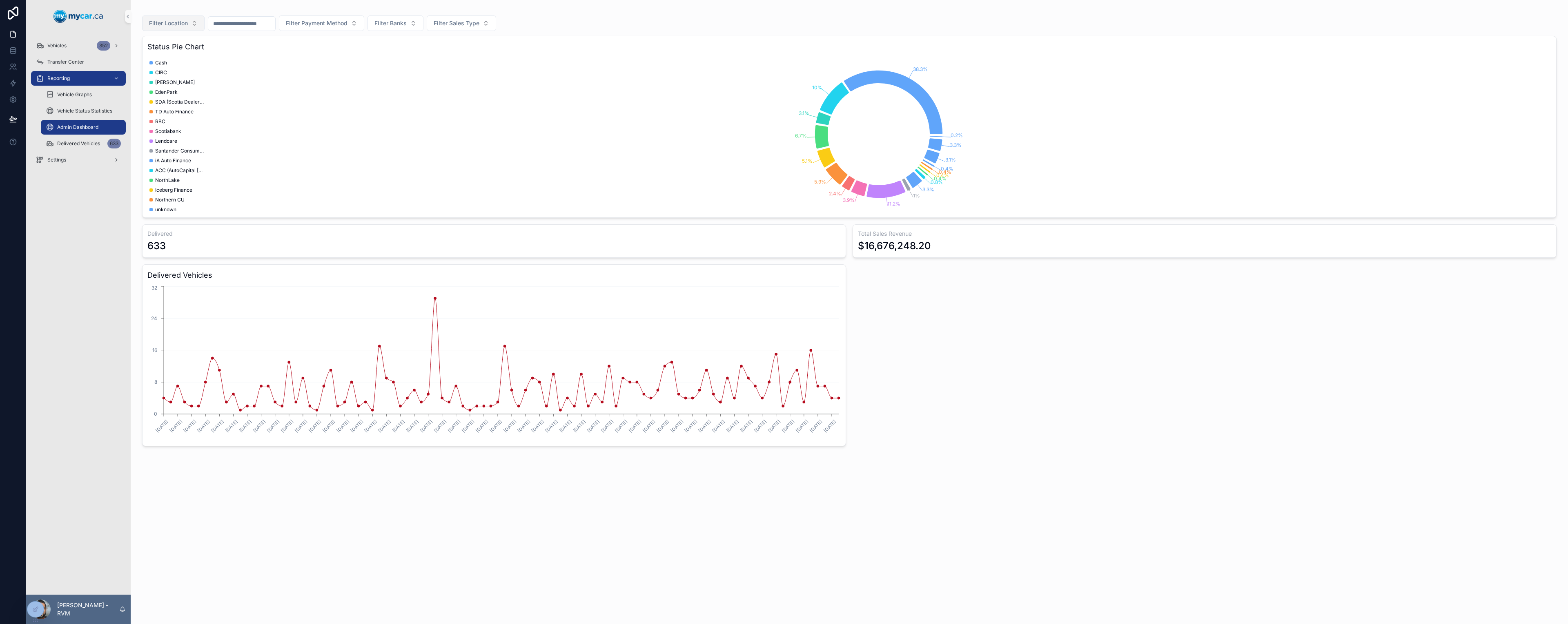
click at [176, 26] on span "Filter Location" at bounding box center [168, 23] width 39 height 8
click at [184, 152] on div "MyCar Kingston" at bounding box center [174, 147] width 98 height 13
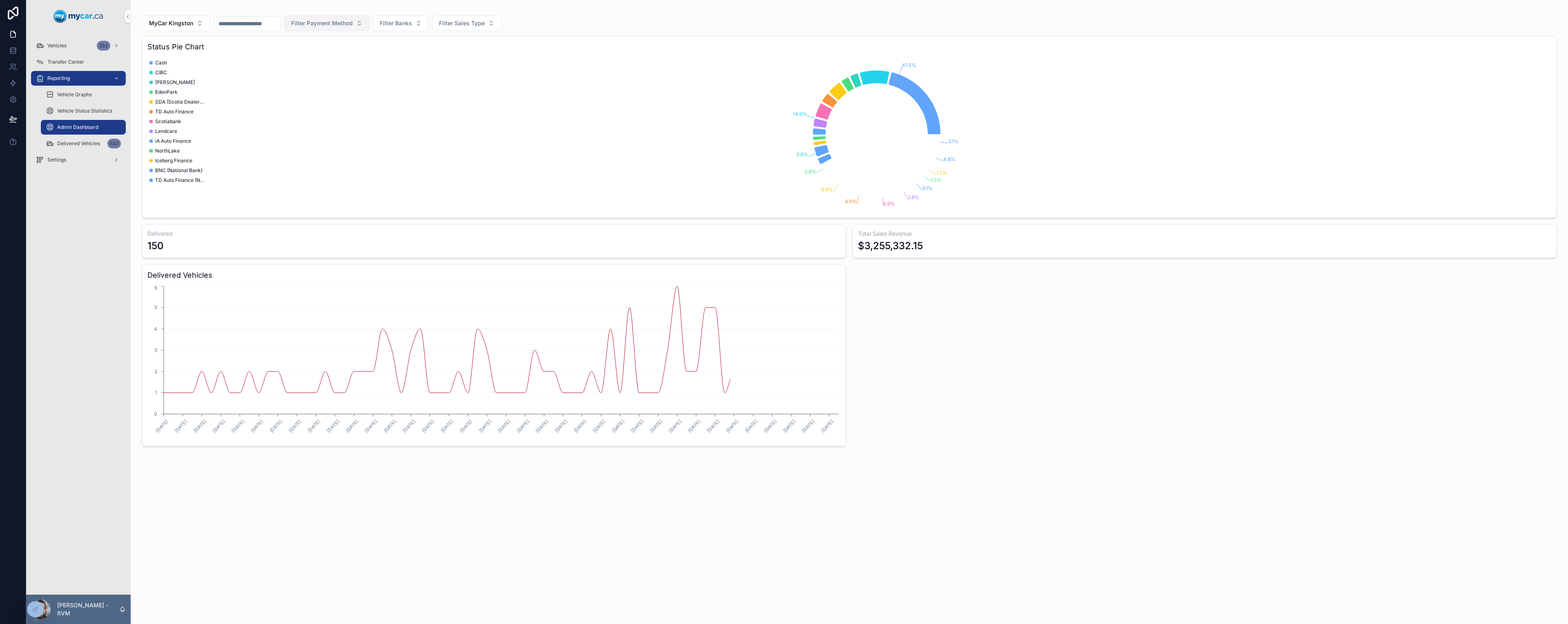
click at [363, 30] on button "Filter Payment Method" at bounding box center [327, 23] width 85 height 16
click at [335, 66] on div "Finance" at bounding box center [356, 70] width 98 height 13
click at [280, 28] on input "scrollable content" at bounding box center [247, 24] width 67 height 11
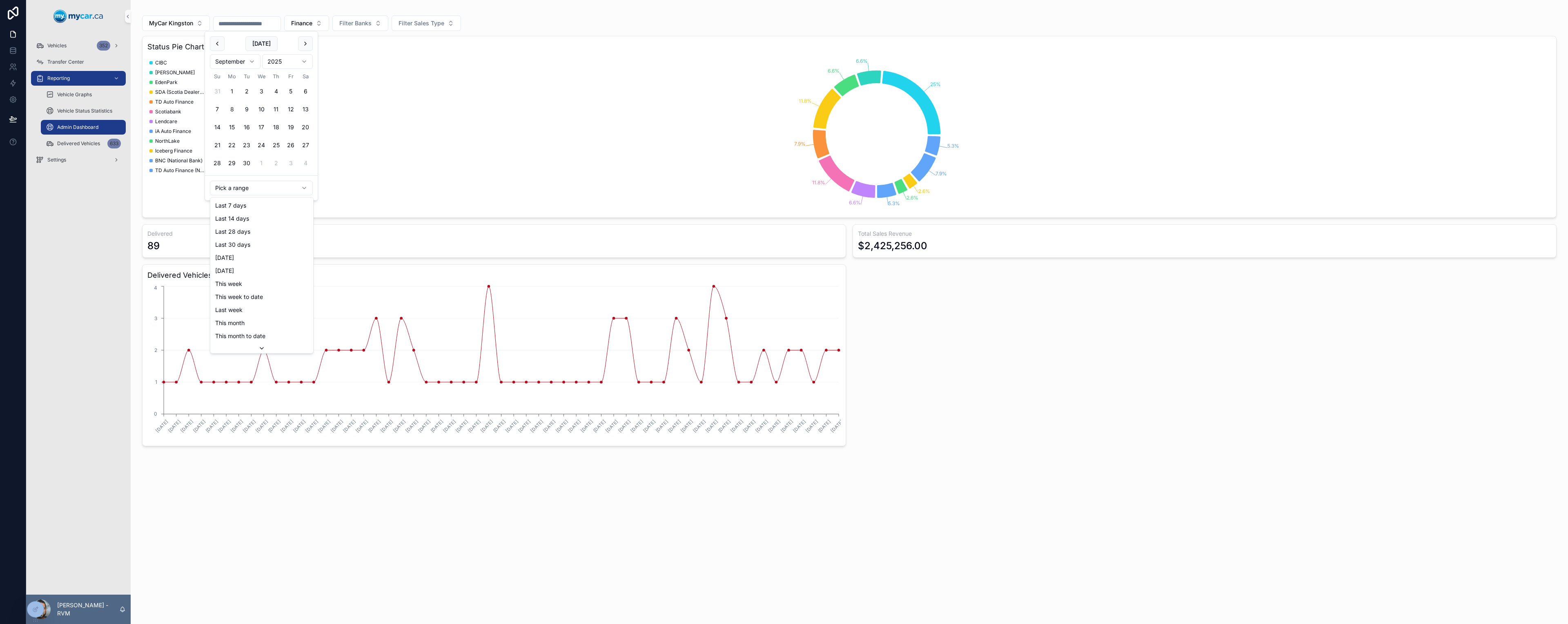
click at [262, 192] on html "Vehicles 352 Transfer Center Reporting Vehicle Graphs Vehicle Status Statistics…" at bounding box center [784, 312] width 1568 height 624
type input "**********"
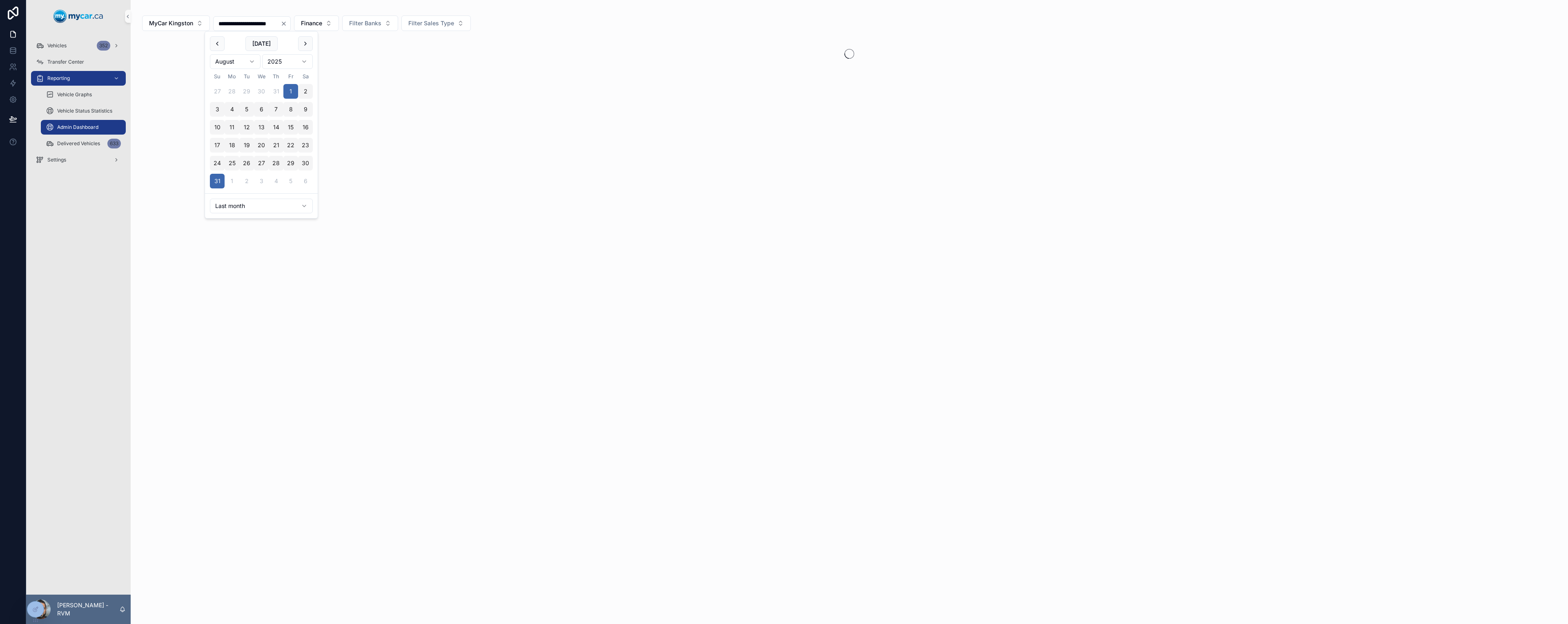
click at [395, 67] on div "scrollable content" at bounding box center [849, 54] width 1414 height 36
click at [471, 26] on button "Filter Sales Type" at bounding box center [436, 23] width 70 height 16
click at [433, 70] on div "Retail" at bounding box center [465, 70] width 98 height 13
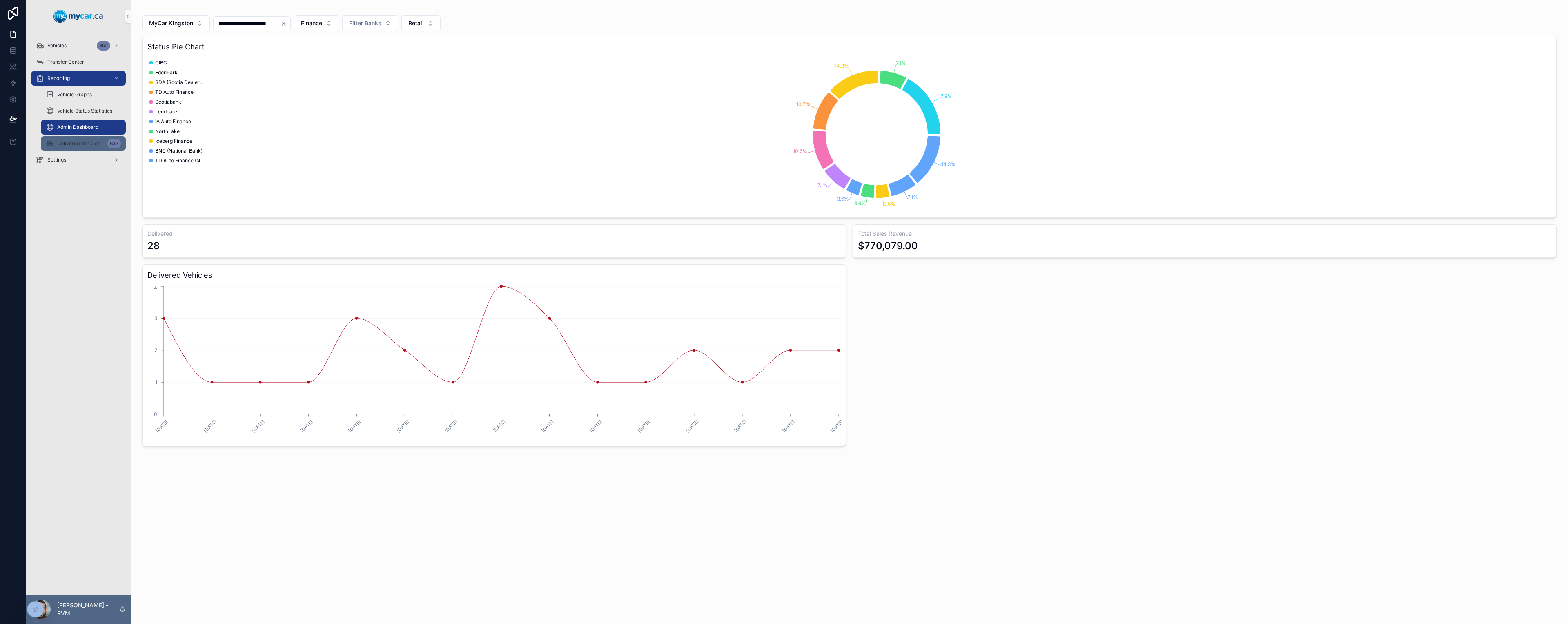
click at [80, 150] on div "Delivered Vehicles 633" at bounding box center [84, 143] width 75 height 13
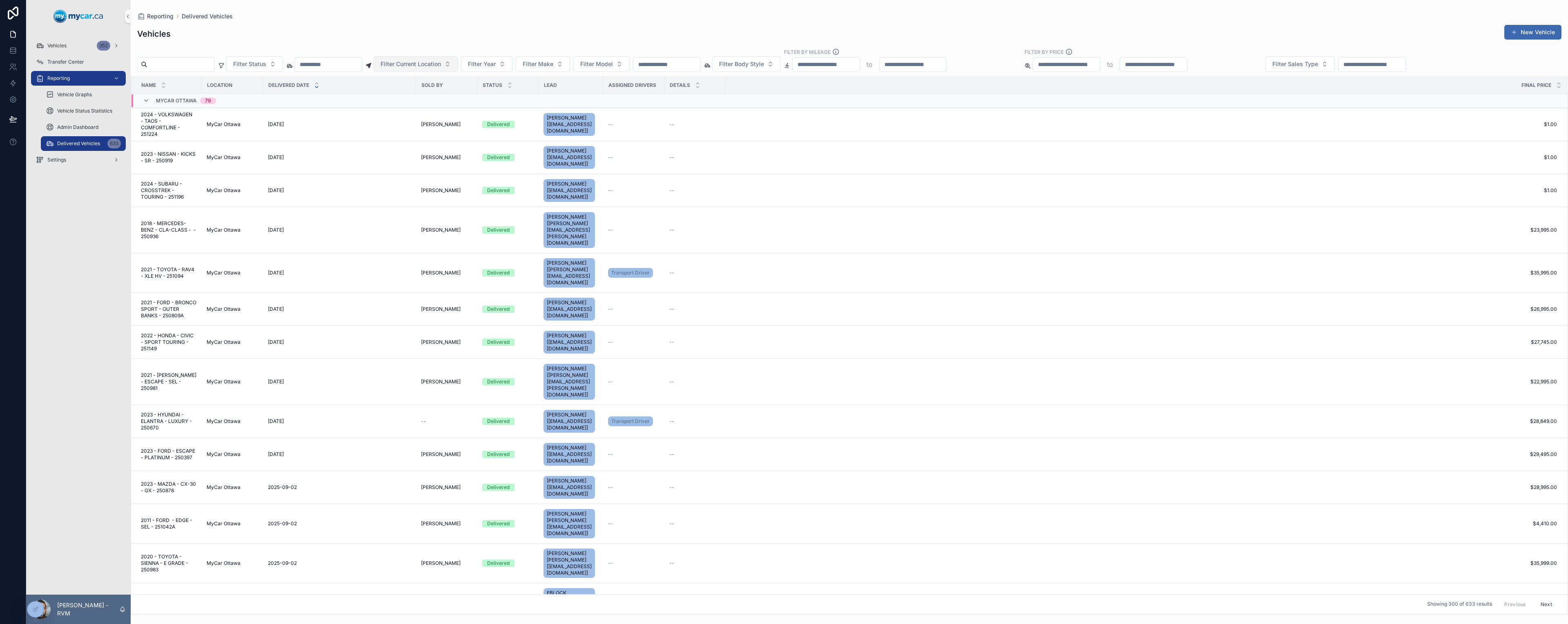
click at [458, 70] on button "Filter Current Location" at bounding box center [415, 64] width 84 height 16
click at [1370, 33] on div "Vehicles New Vehicle" at bounding box center [849, 34] width 1424 height 19
click at [1405, 61] on input "scrollable content" at bounding box center [1371, 65] width 67 height 11
click at [1443, 227] on html "Vehicles 352 Transfer Center Reporting Vehicle Graphs Vehicle Status Statistics…" at bounding box center [784, 312] width 1568 height 624
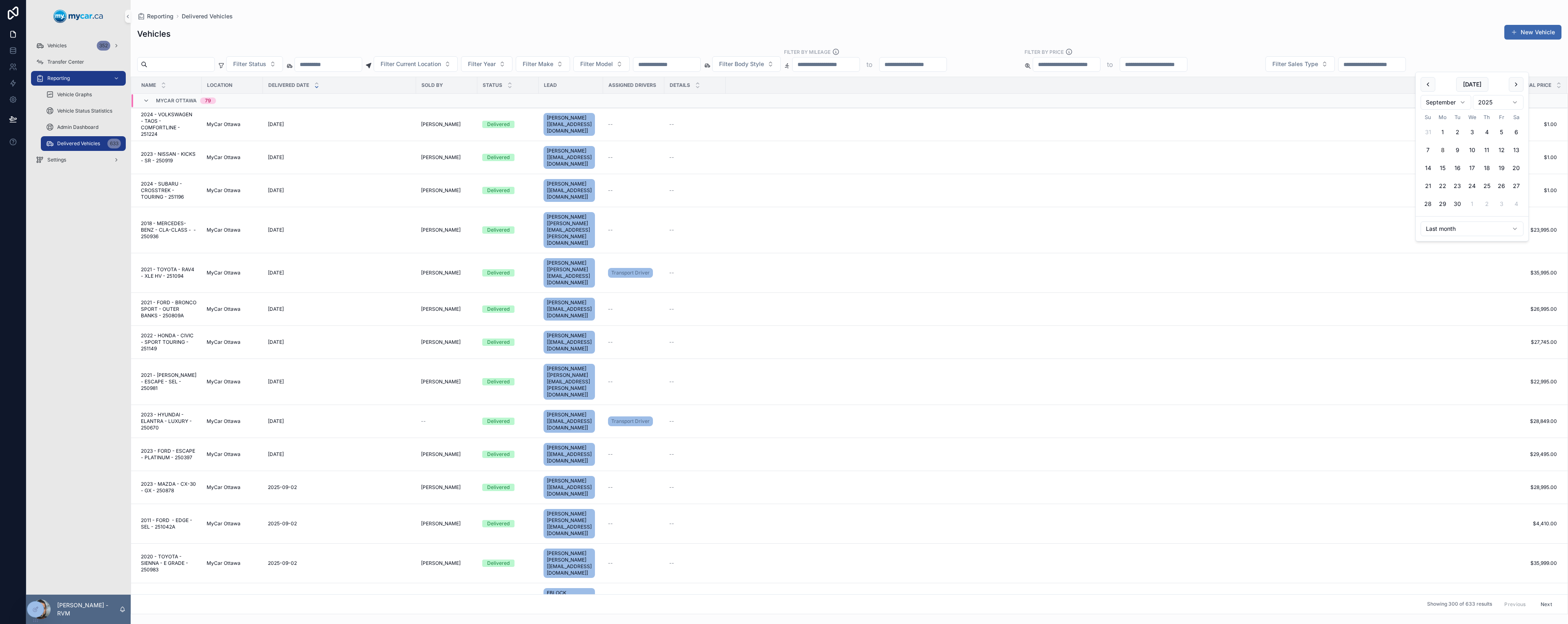
type input "**********"
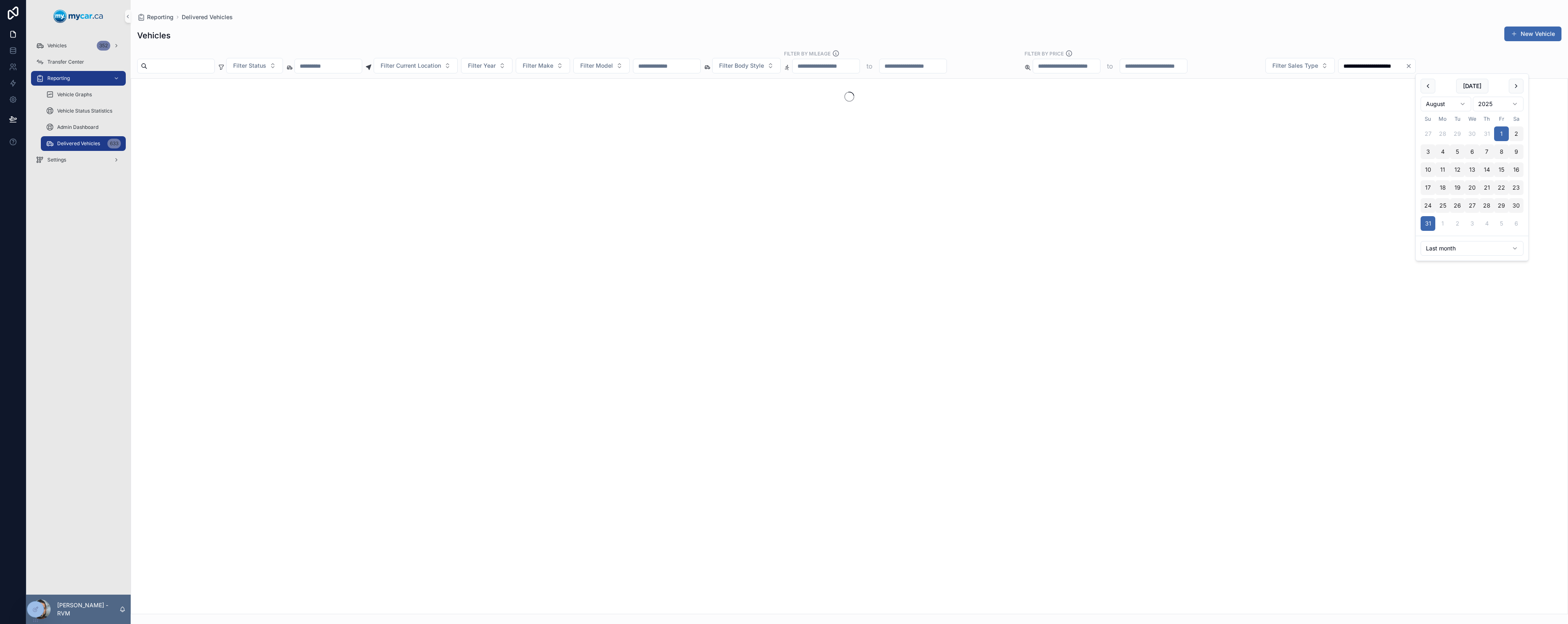
click at [1395, 22] on div "**********" at bounding box center [849, 318] width 1437 height 594
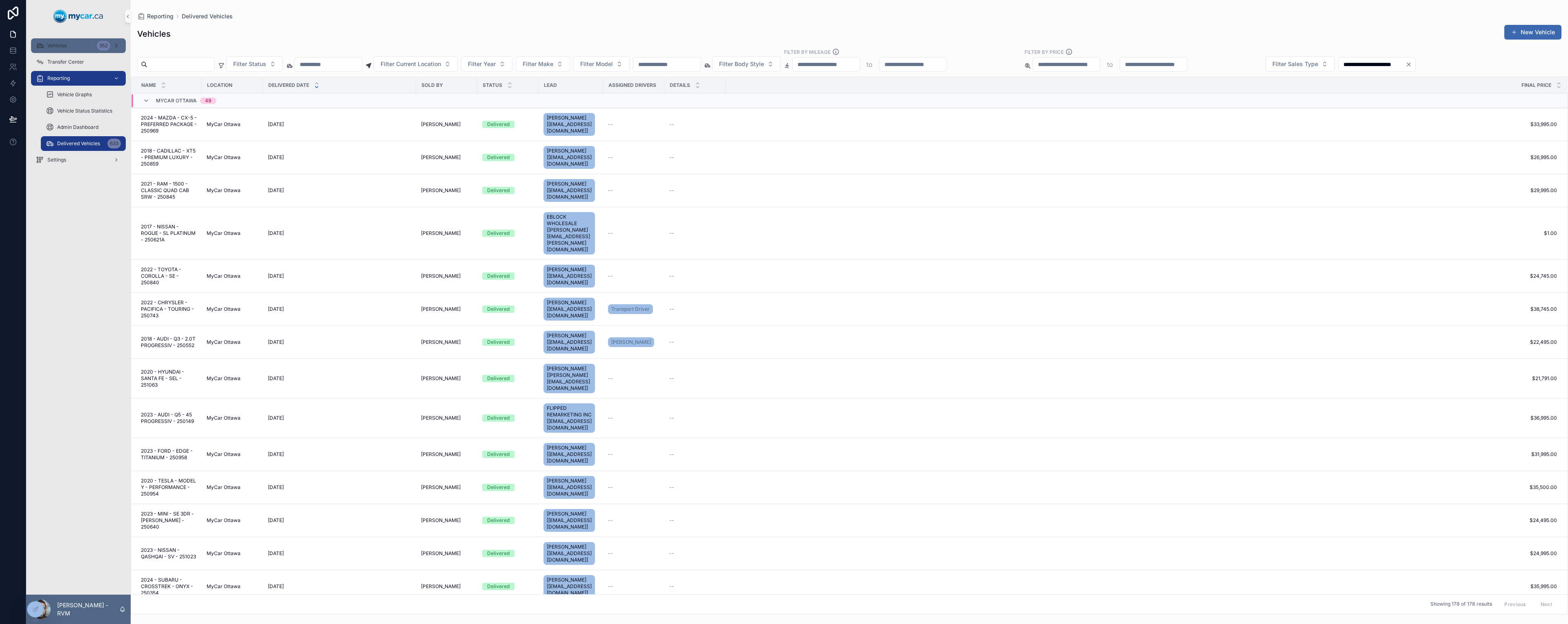
click at [61, 51] on div "Vehicles 352" at bounding box center [79, 46] width 85 height 13
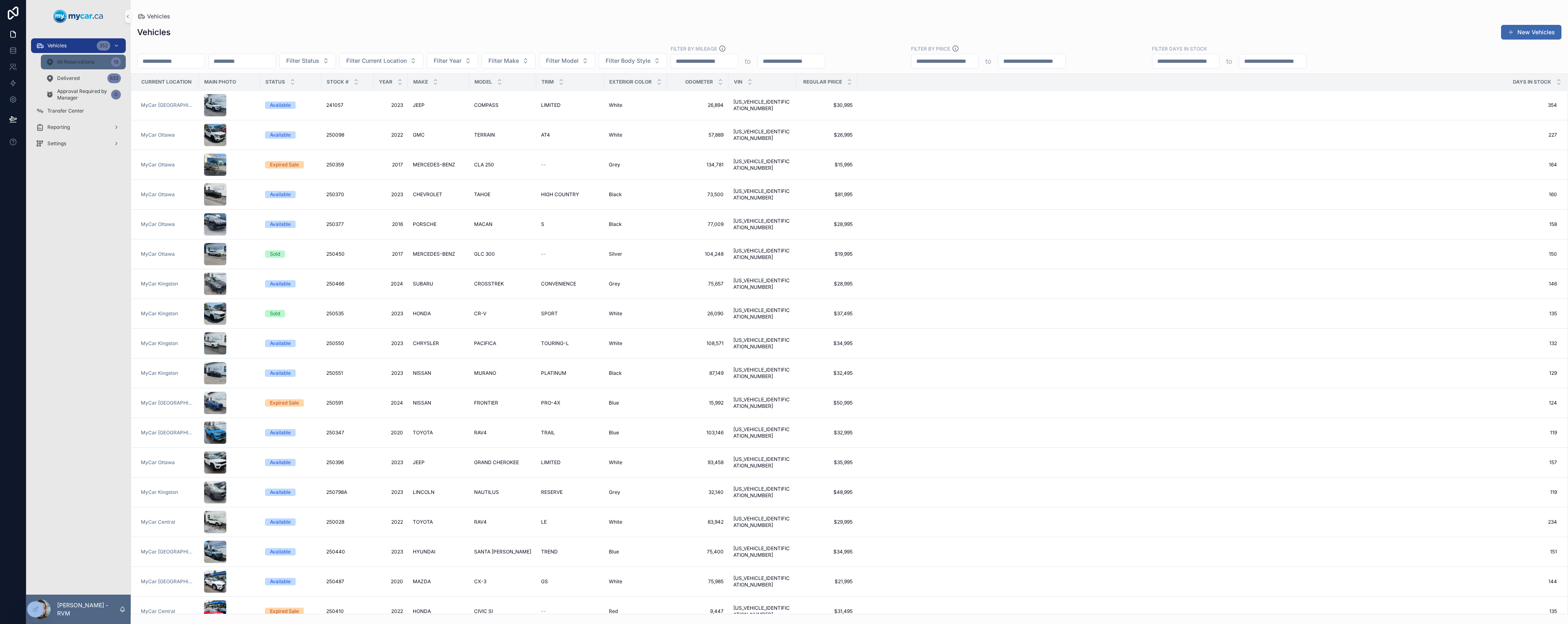
click at [85, 61] on span "All Reservations" at bounding box center [75, 62] width 37 height 7
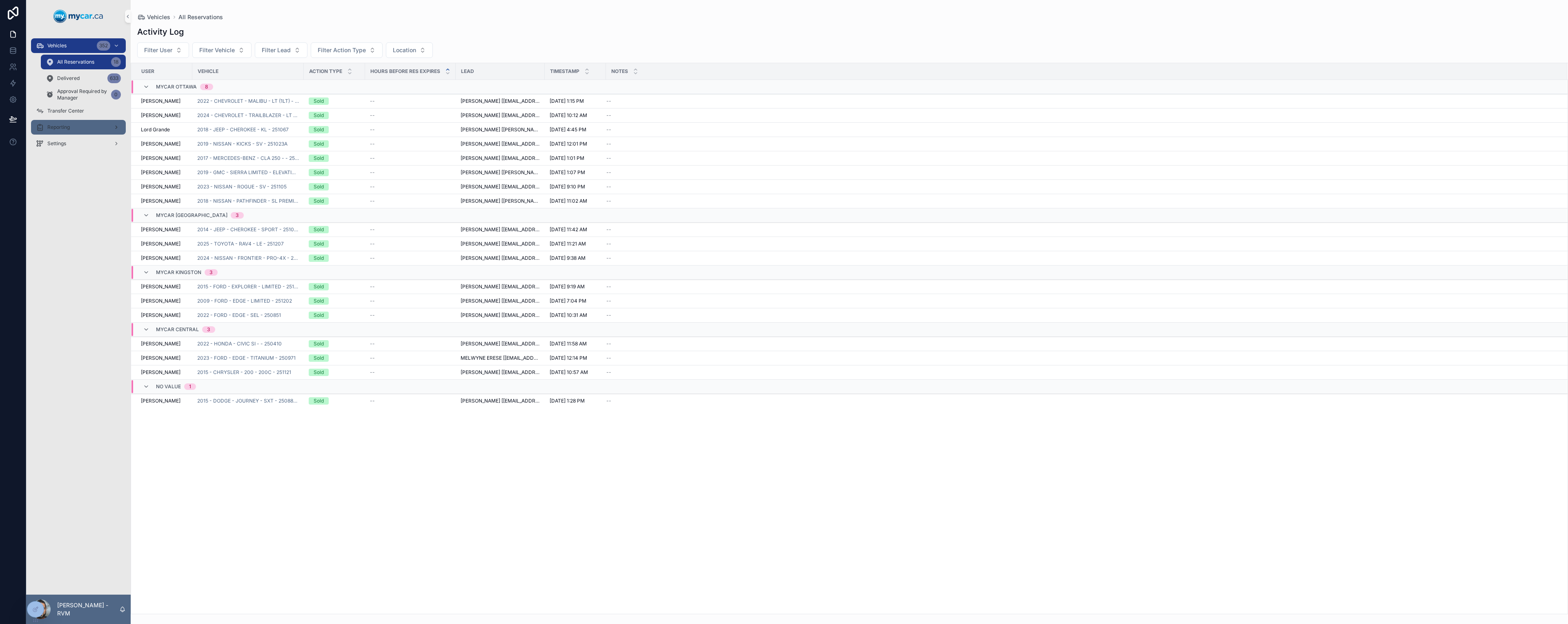
click at [69, 124] on div "Reporting" at bounding box center [79, 128] width 85 height 13
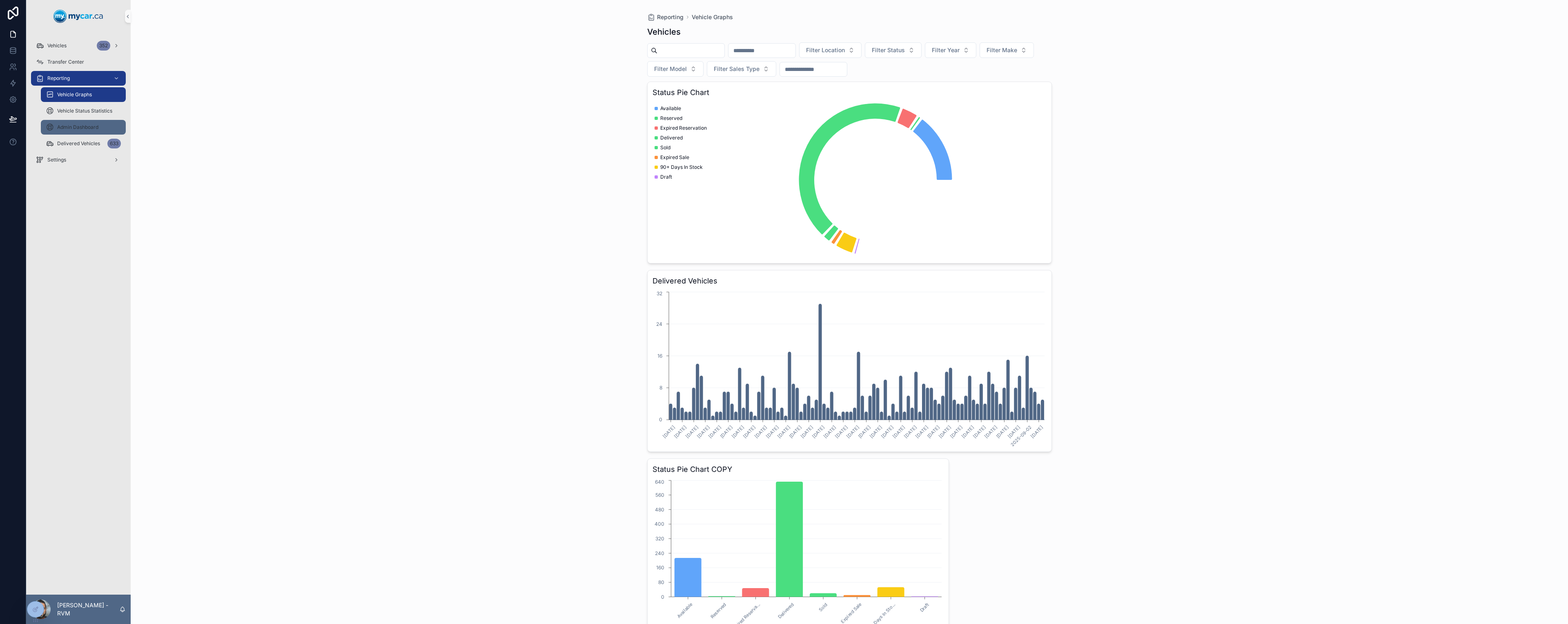
click at [78, 128] on span "Admin Dashboard" at bounding box center [78, 127] width 41 height 7
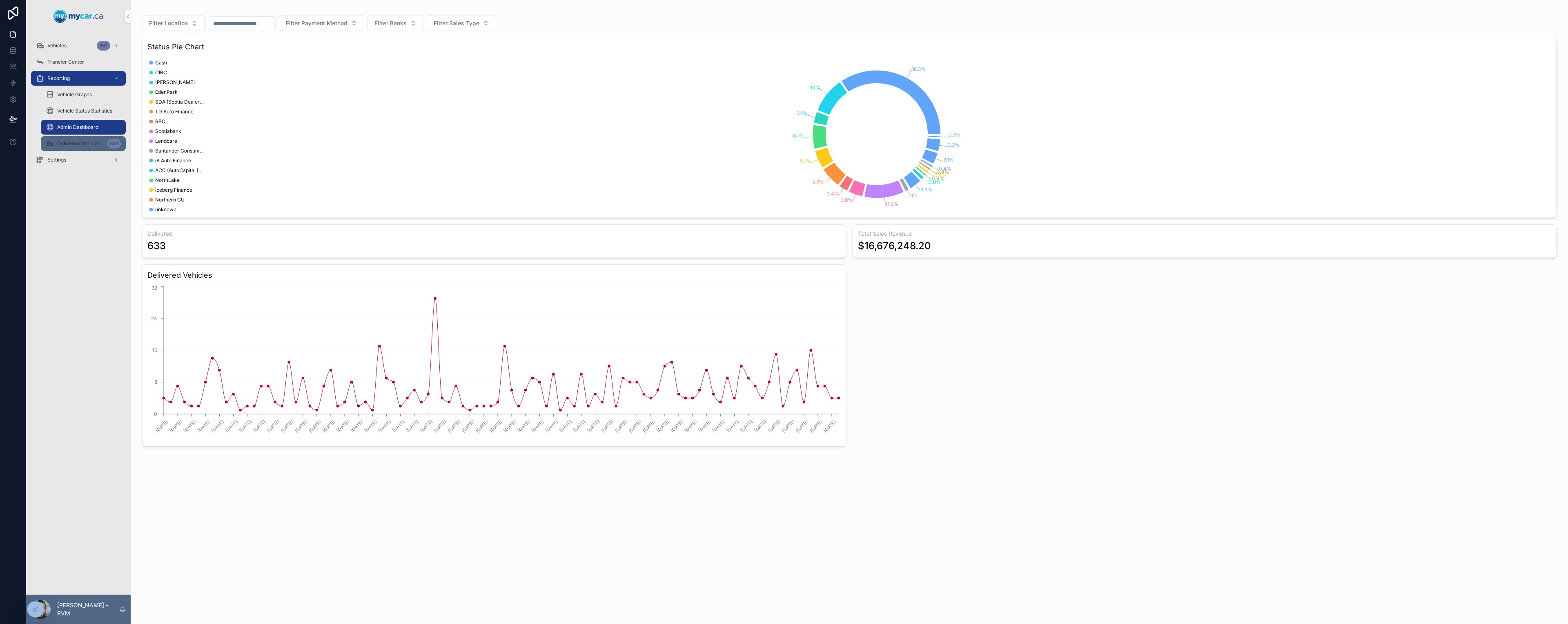
click at [88, 147] on div "Delivered Vehicles 633" at bounding box center [84, 143] width 75 height 13
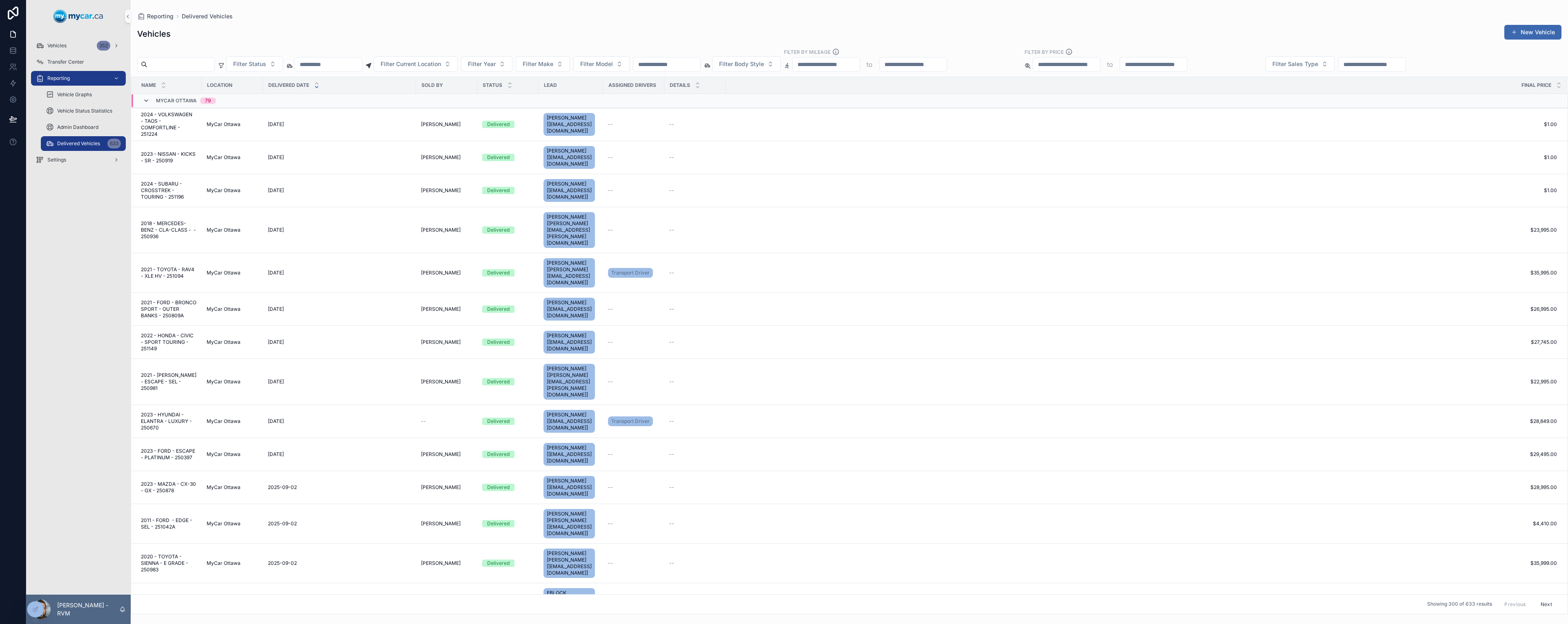
click at [148, 101] on icon "scrollable content" at bounding box center [146, 101] width 7 height 7
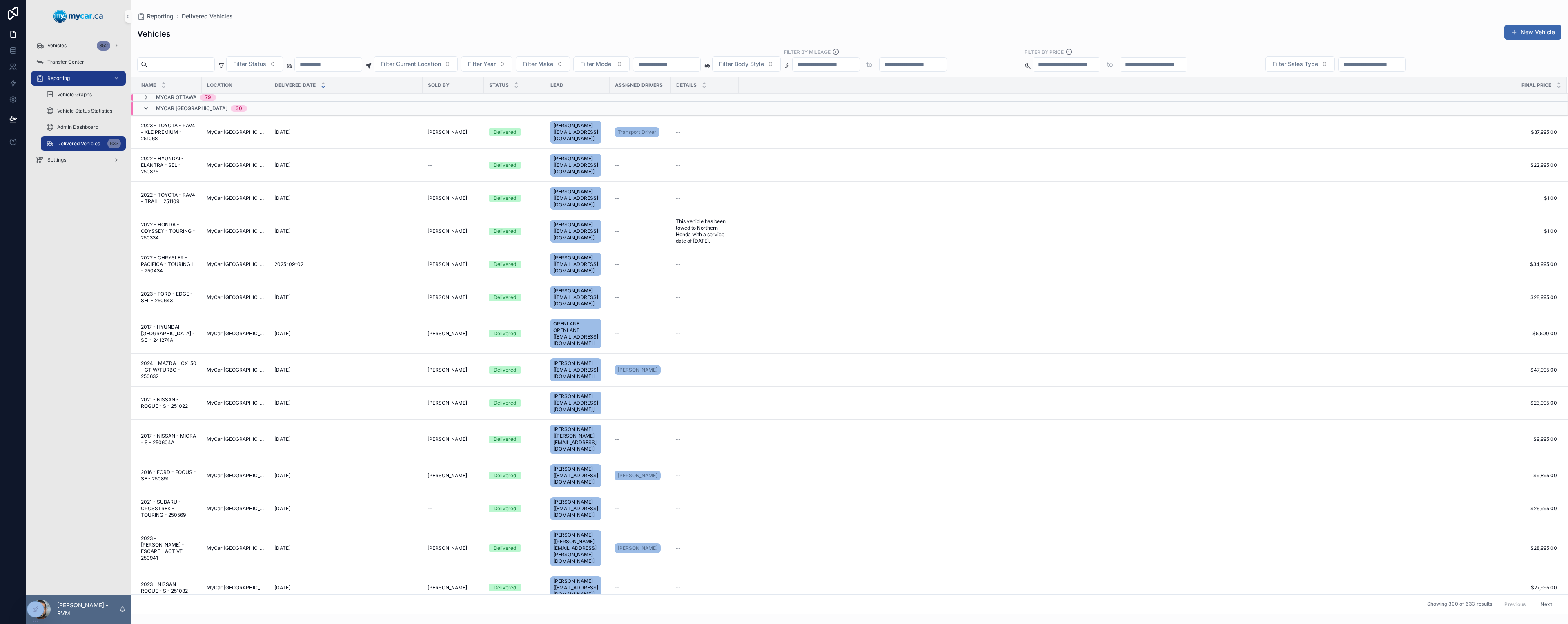
click at [145, 107] on icon "scrollable content" at bounding box center [146, 109] width 7 height 7
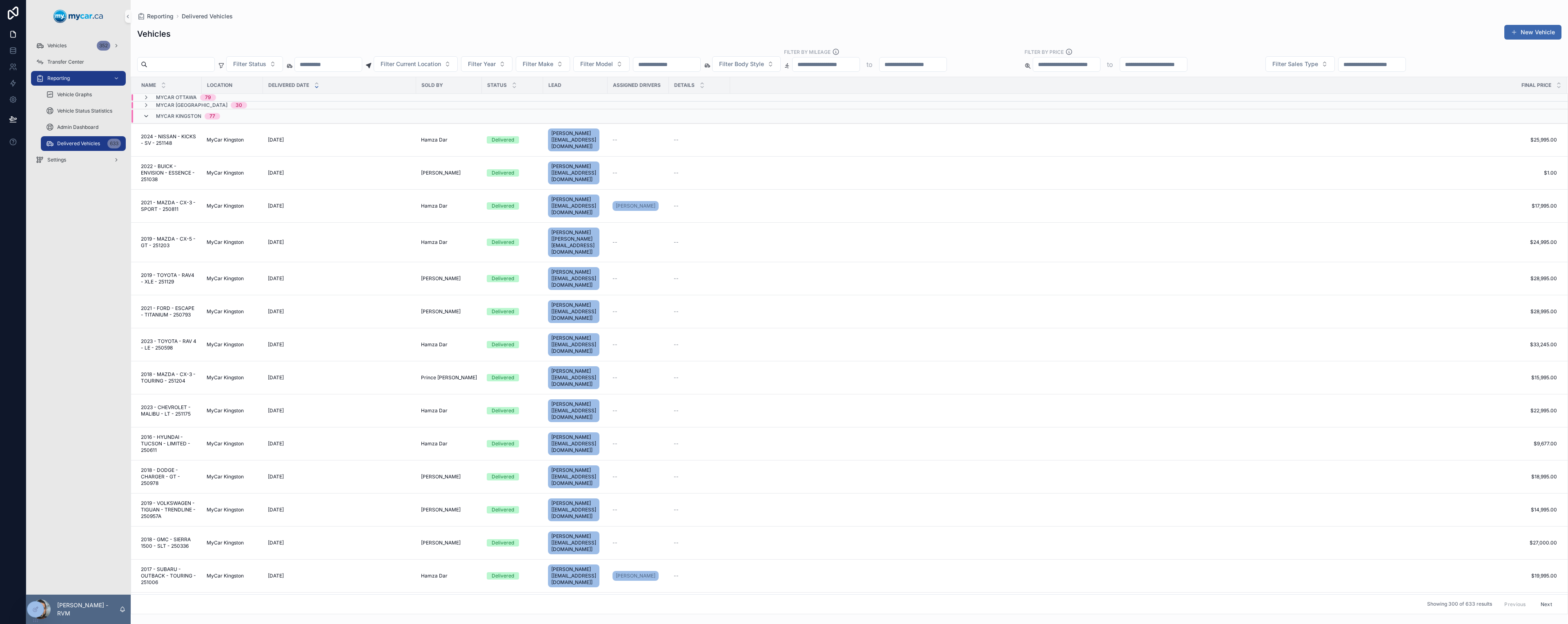
click at [144, 115] on icon "scrollable content" at bounding box center [146, 116] width 7 height 7
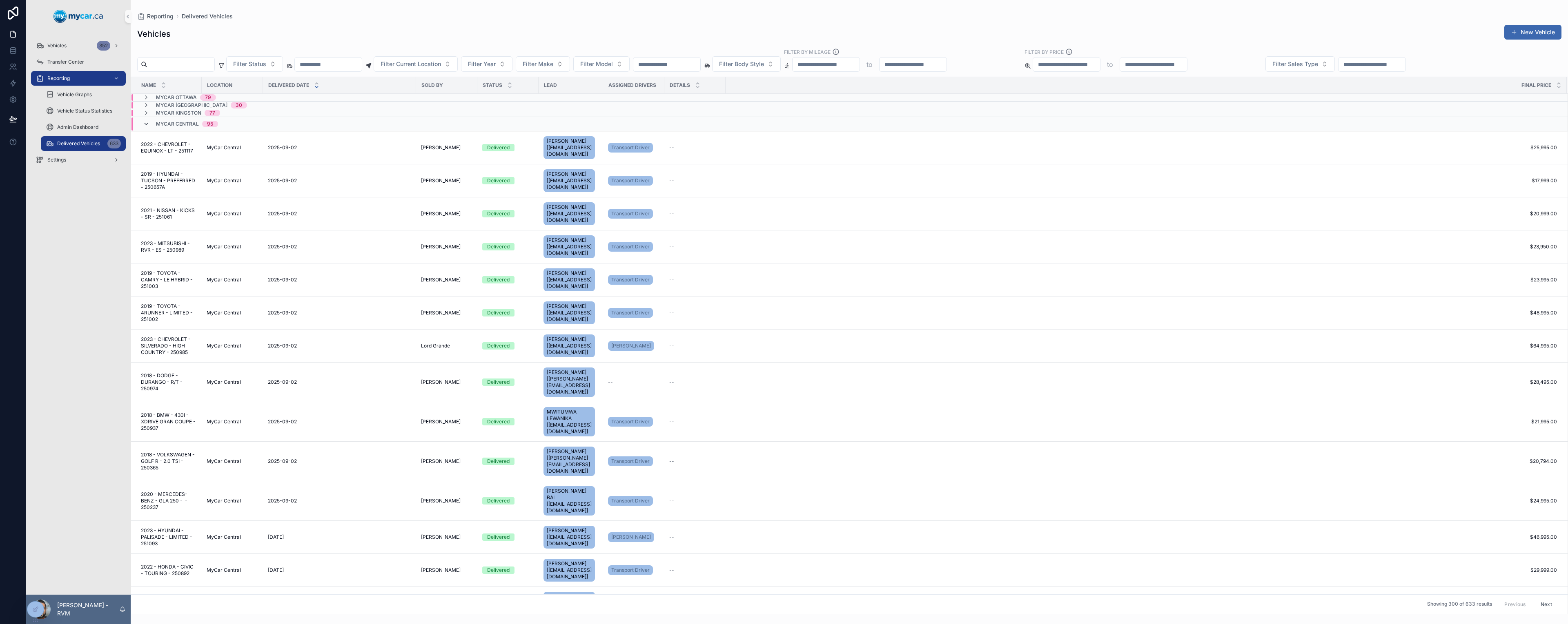
click at [145, 123] on icon "scrollable content" at bounding box center [146, 124] width 7 height 7
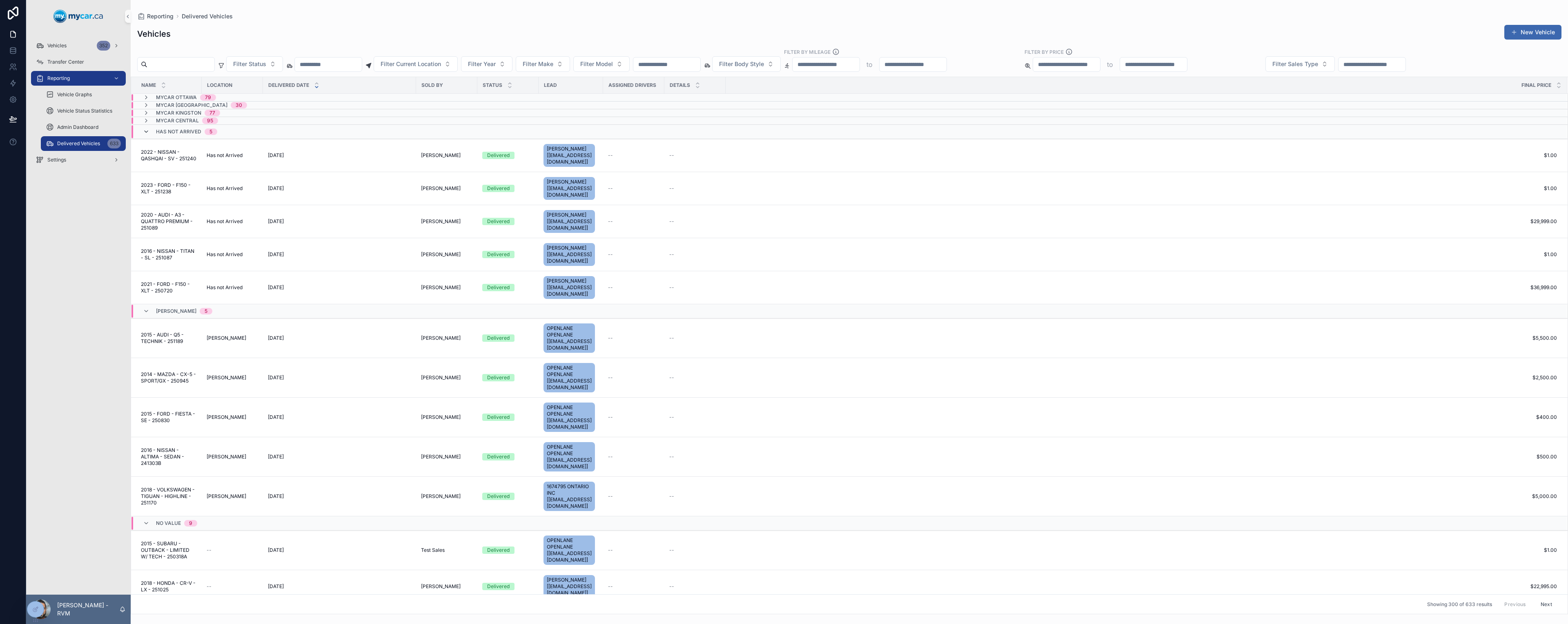
click at [147, 131] on icon "scrollable content" at bounding box center [146, 132] width 7 height 7
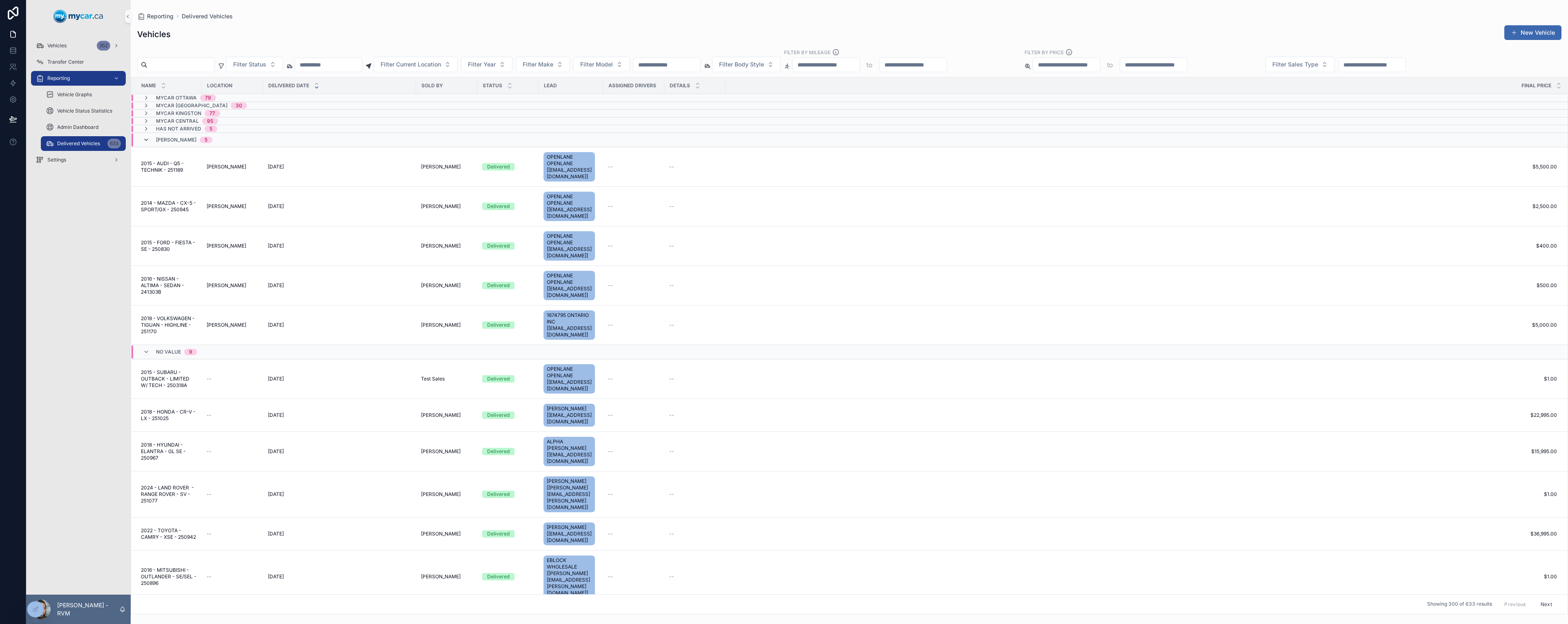
click at [147, 140] on icon "scrollable content" at bounding box center [146, 140] width 7 height 7
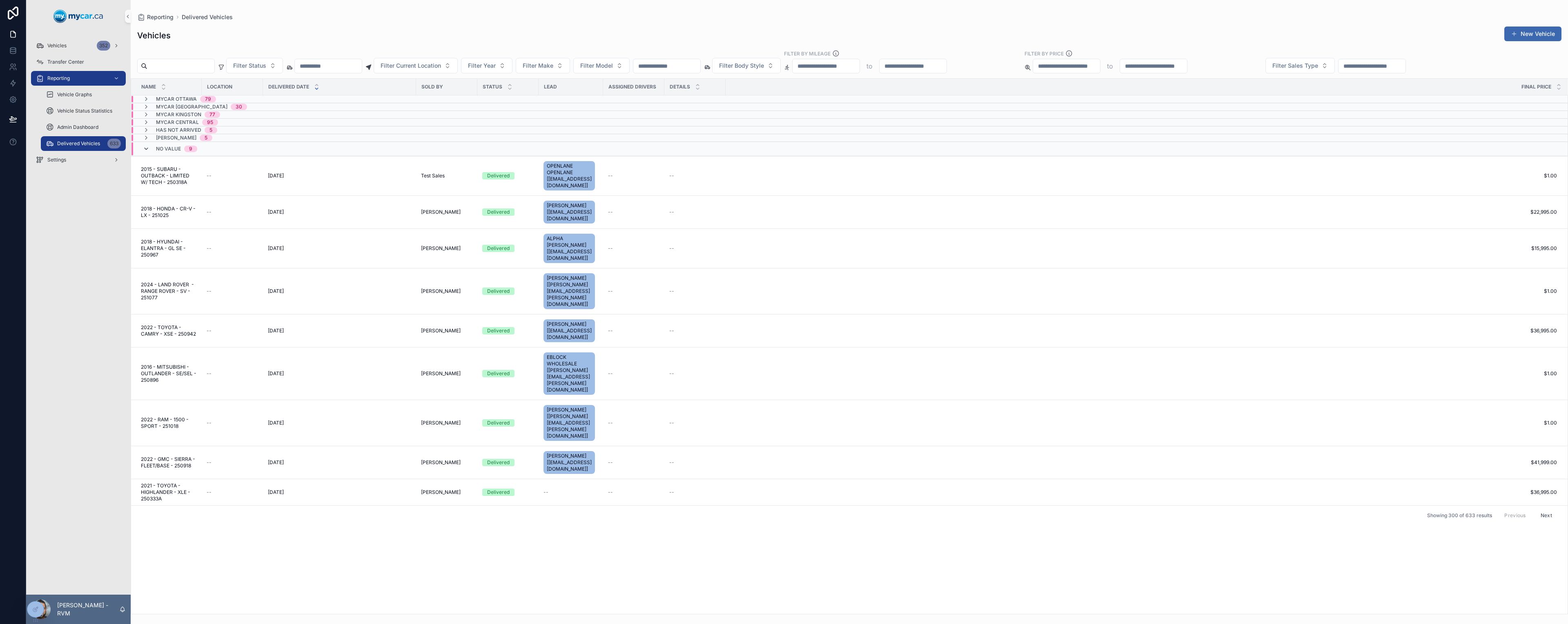
click at [146, 151] on icon "scrollable content" at bounding box center [146, 149] width 7 height 7
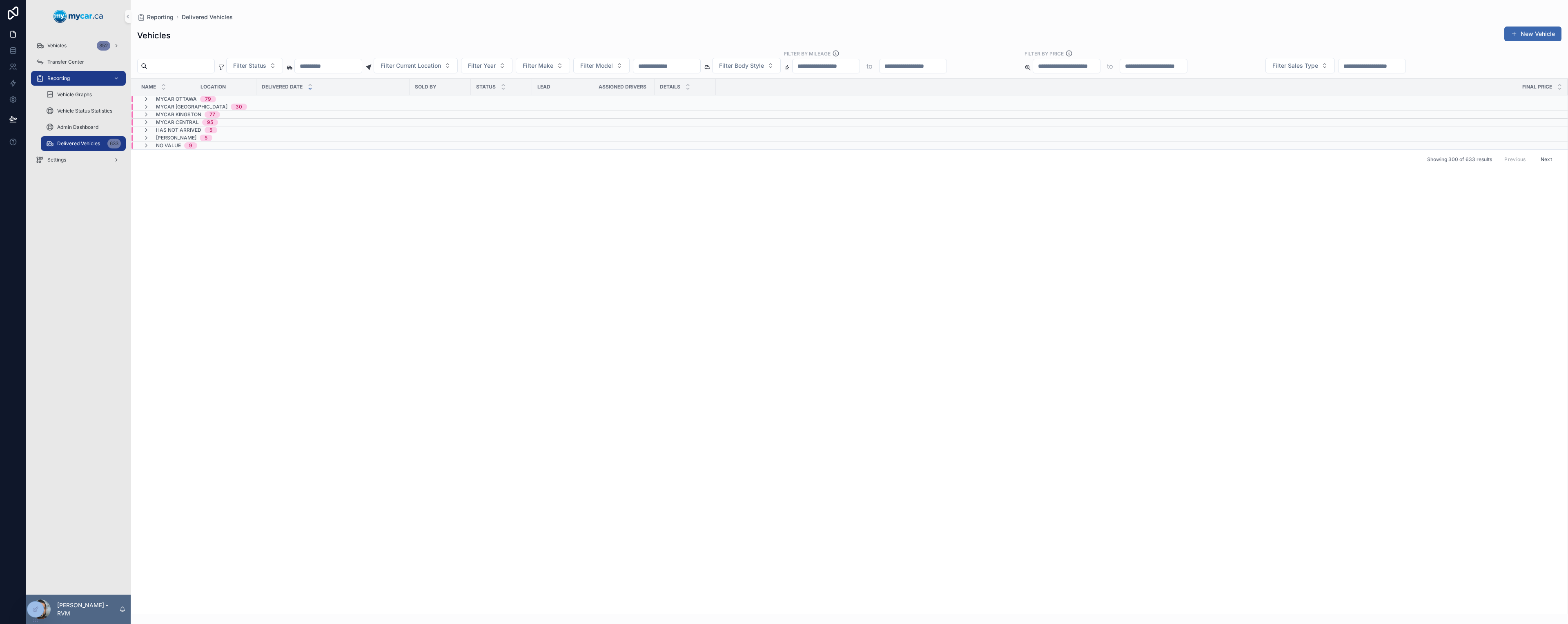
click at [163, 146] on span "No value" at bounding box center [168, 146] width 25 height 7
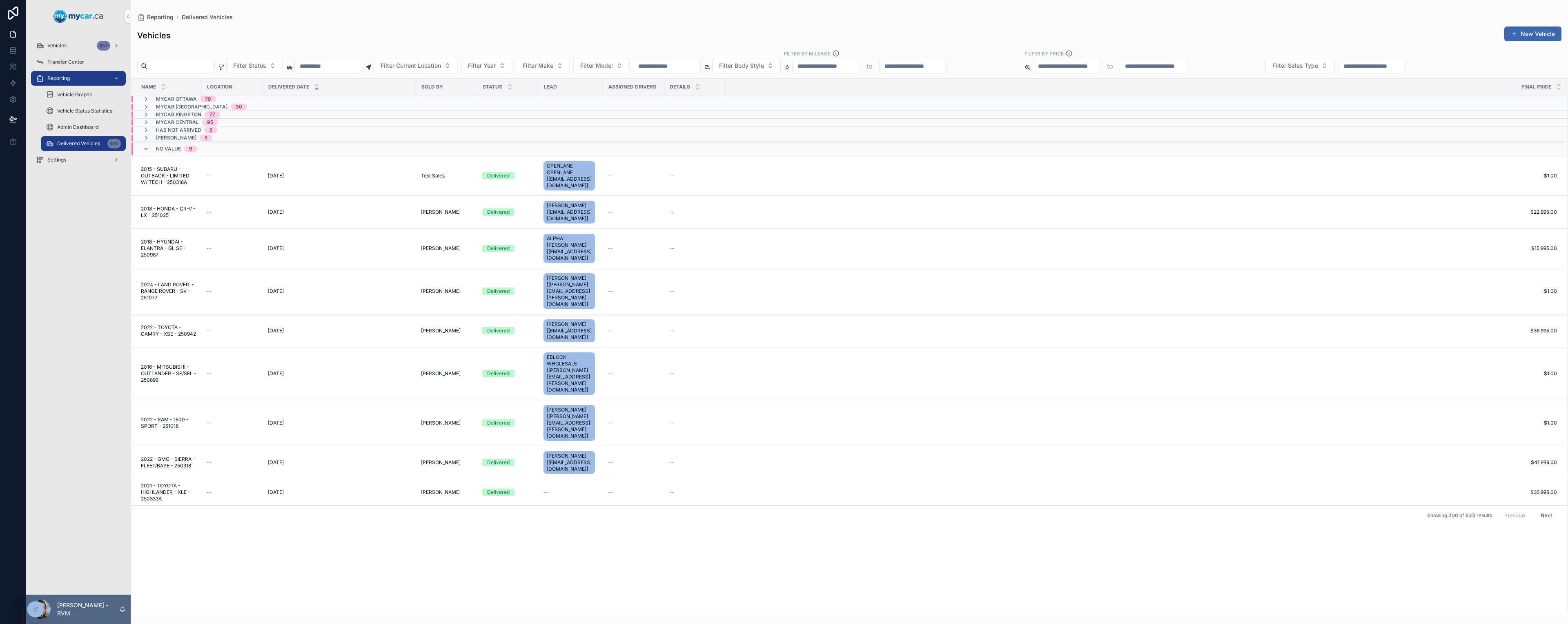
click at [164, 151] on span "No value" at bounding box center [168, 149] width 25 height 7
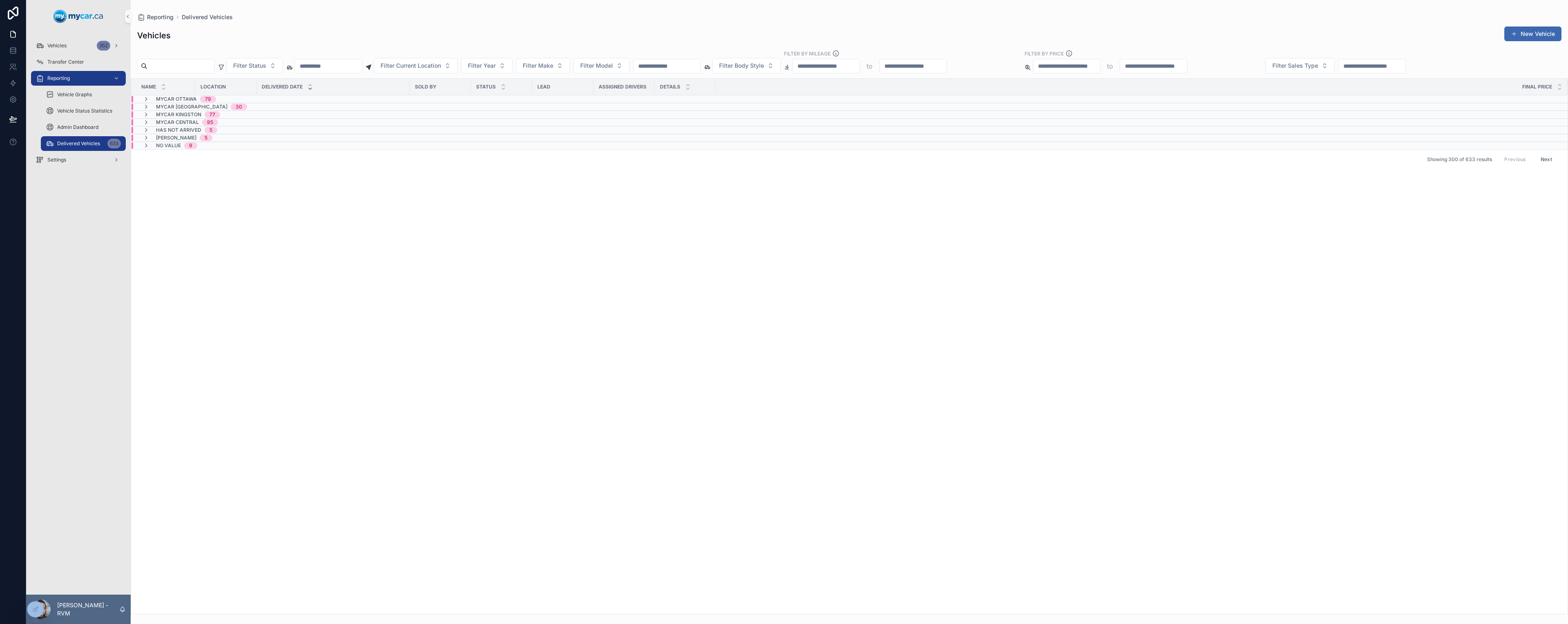
click at [1405, 66] on input "scrollable content" at bounding box center [1371, 66] width 67 height 11
click at [1484, 235] on html "Vehicles 352 Transfer Center Reporting Vehicle Graphs Vehicle Status Statistics…" at bounding box center [784, 312] width 1568 height 624
type input "**********"
click at [1305, 223] on div "Name Location Delivered Date Sold By Status Lead Assigned Drivers Details FInal…" at bounding box center [849, 346] width 1436 height 536
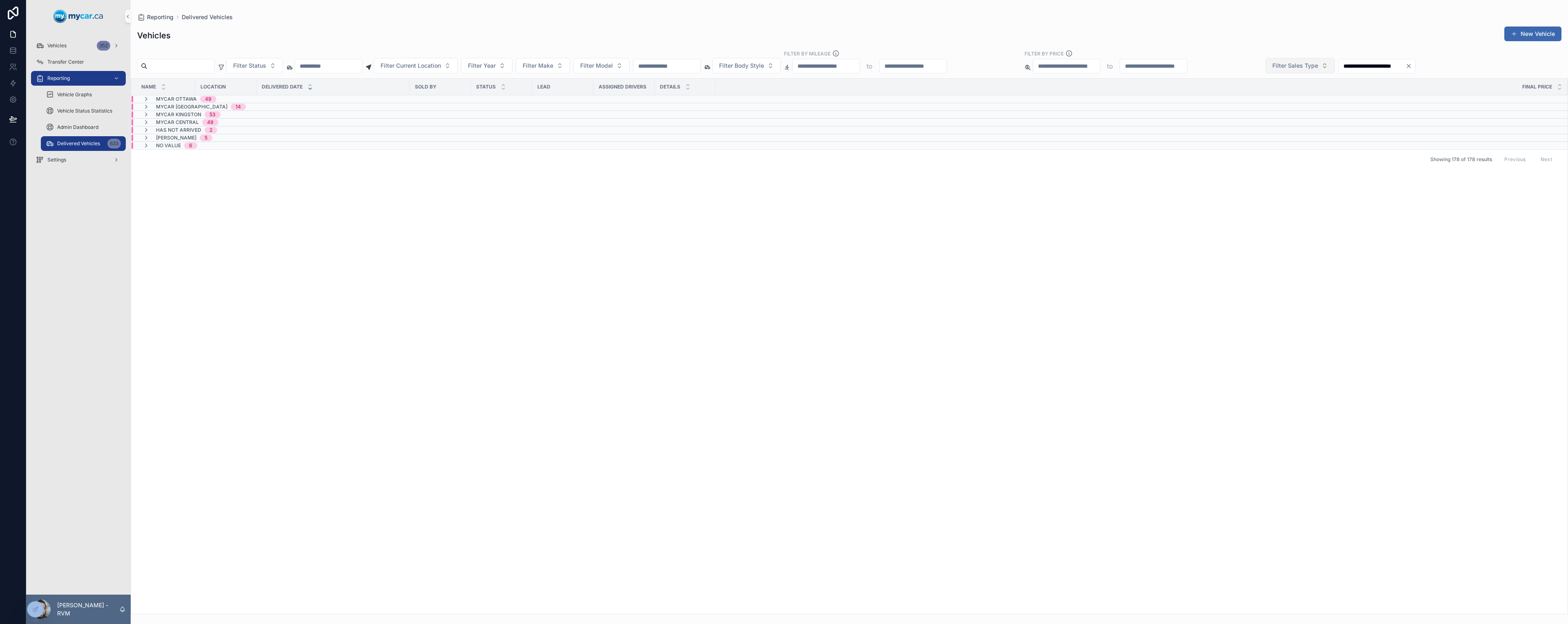
click at [1335, 65] on button "Filter Sales Type" at bounding box center [1299, 66] width 70 height 16
click at [1335, 66] on button "Filter Sales Type" at bounding box center [1299, 66] width 70 height 16
click at [1344, 115] on div "Retail" at bounding box center [1385, 112] width 98 height 13
